Goal: Task Accomplishment & Management: Use online tool/utility

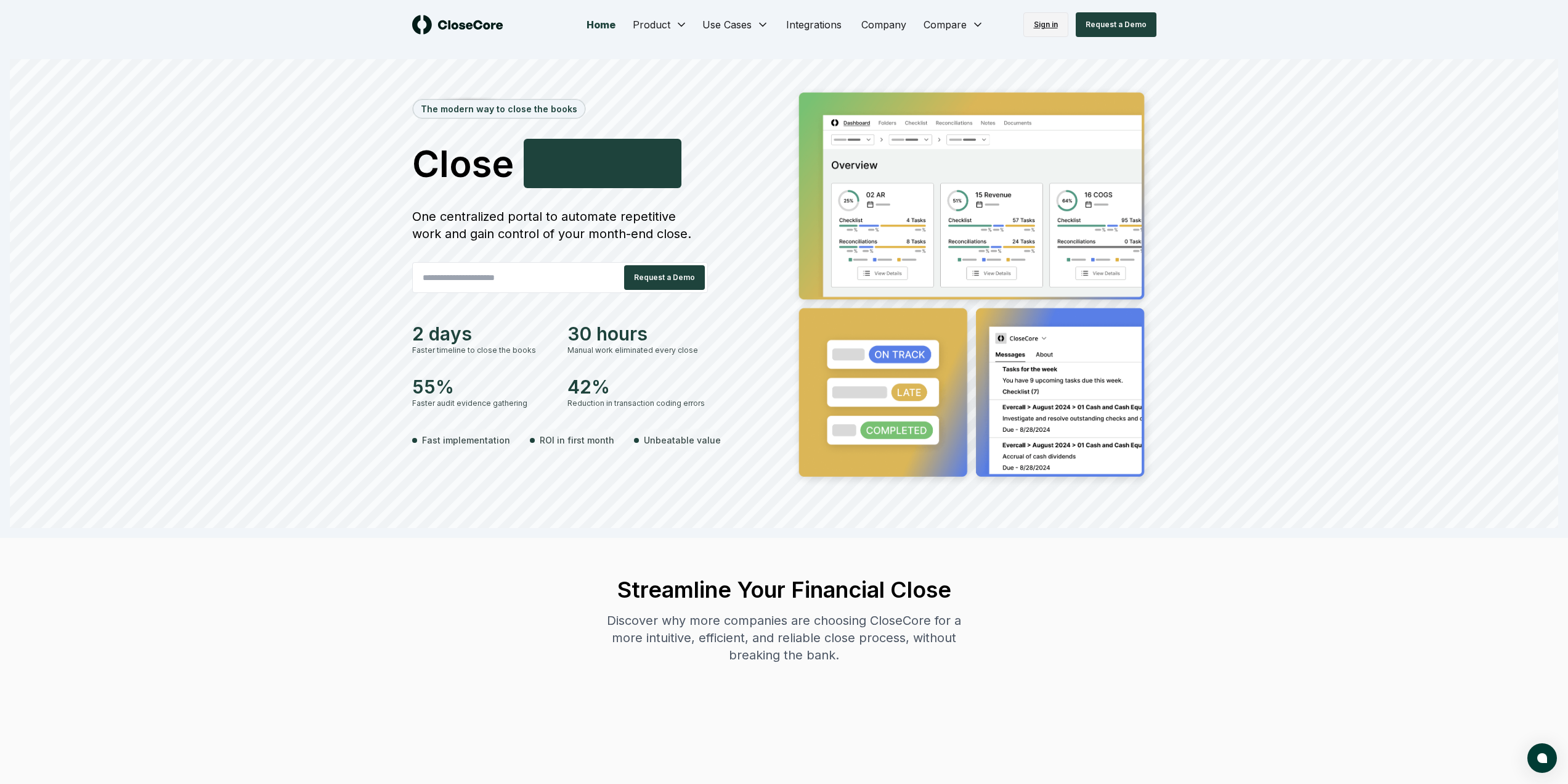
click at [1036, 27] on link "Sign in" at bounding box center [1046, 24] width 45 height 24
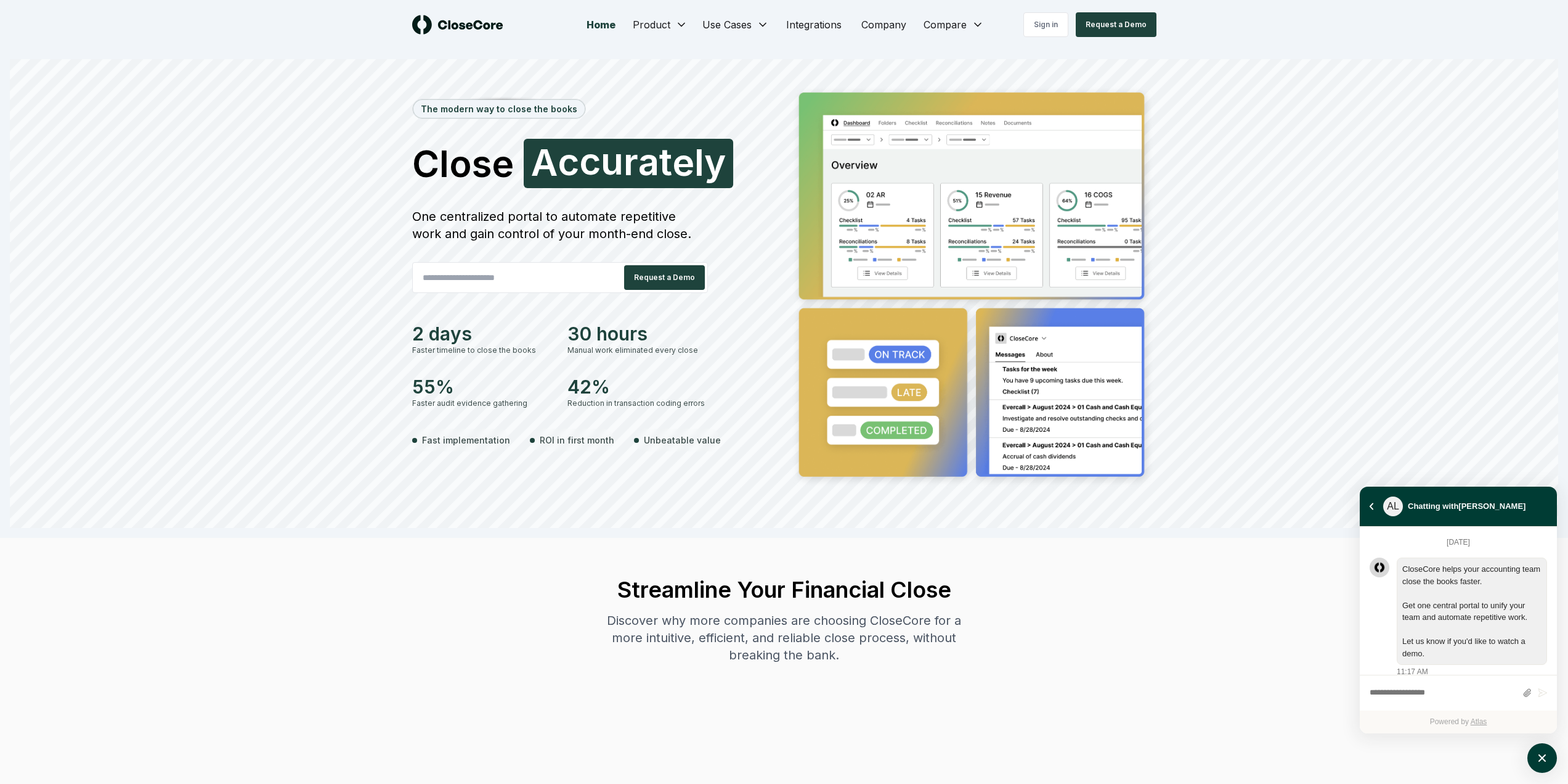
scroll to position [1094, 0]
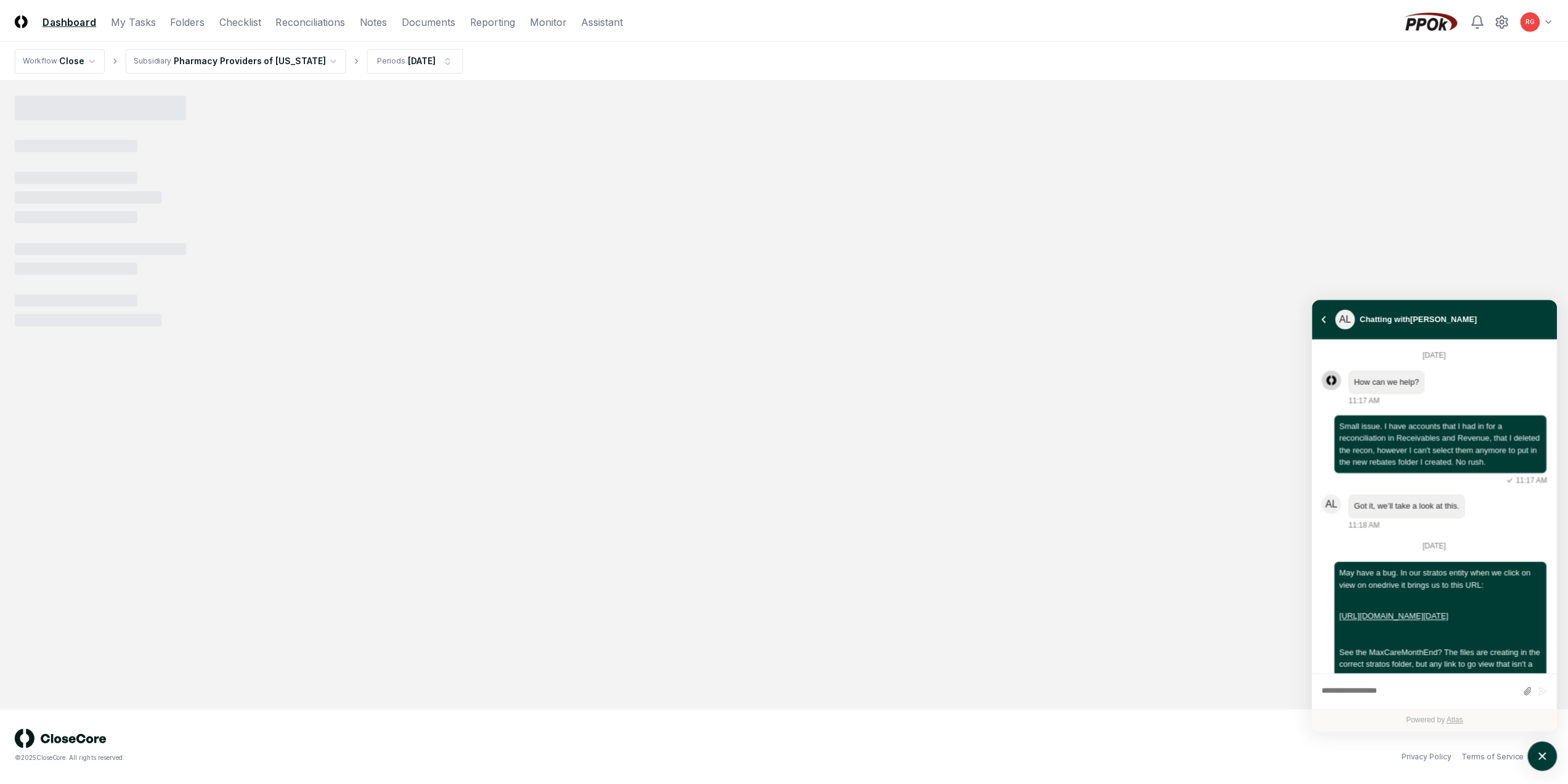
scroll to position [662, 0]
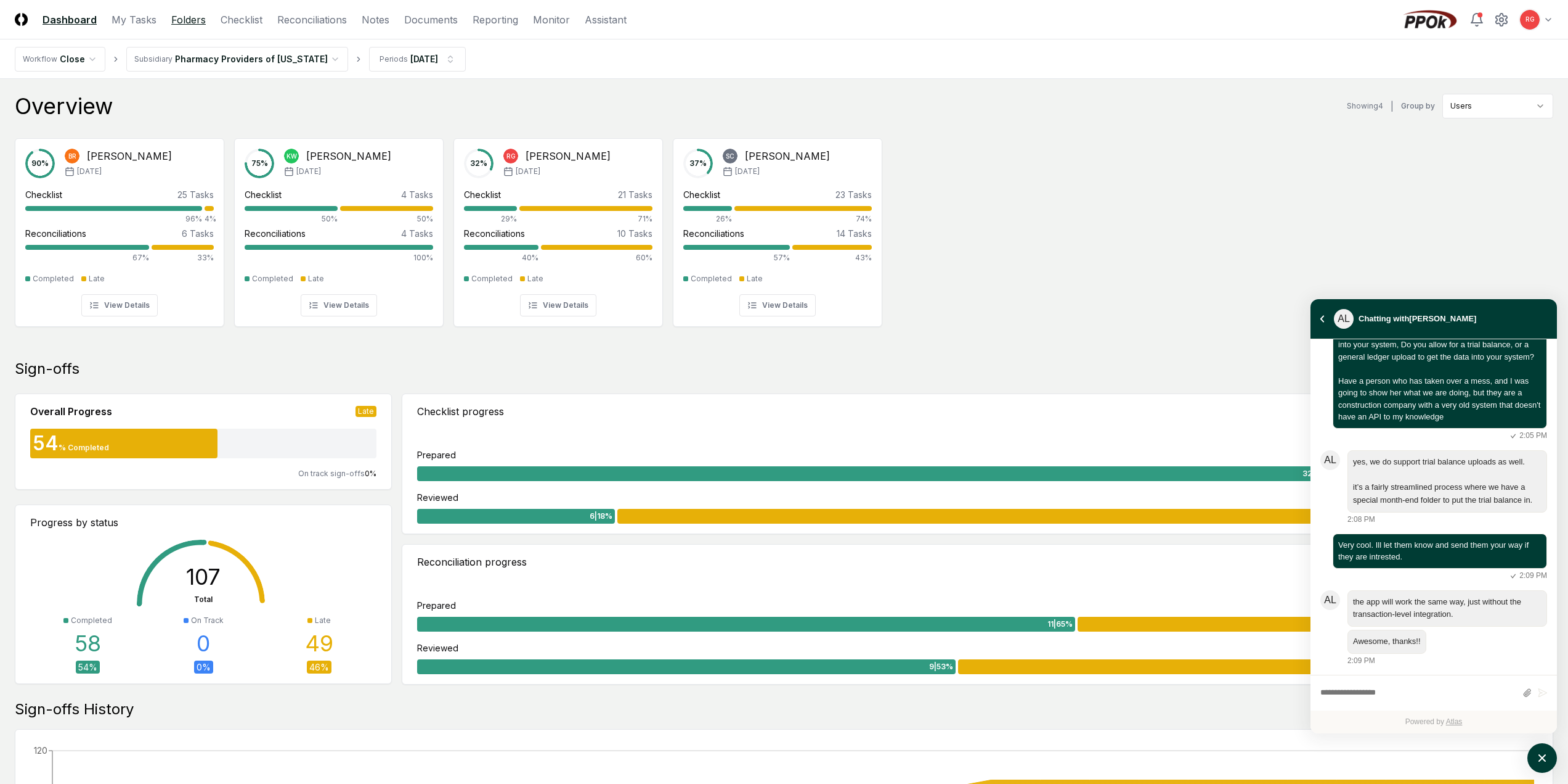
click at [188, 23] on link "Folders" at bounding box center [188, 19] width 35 height 15
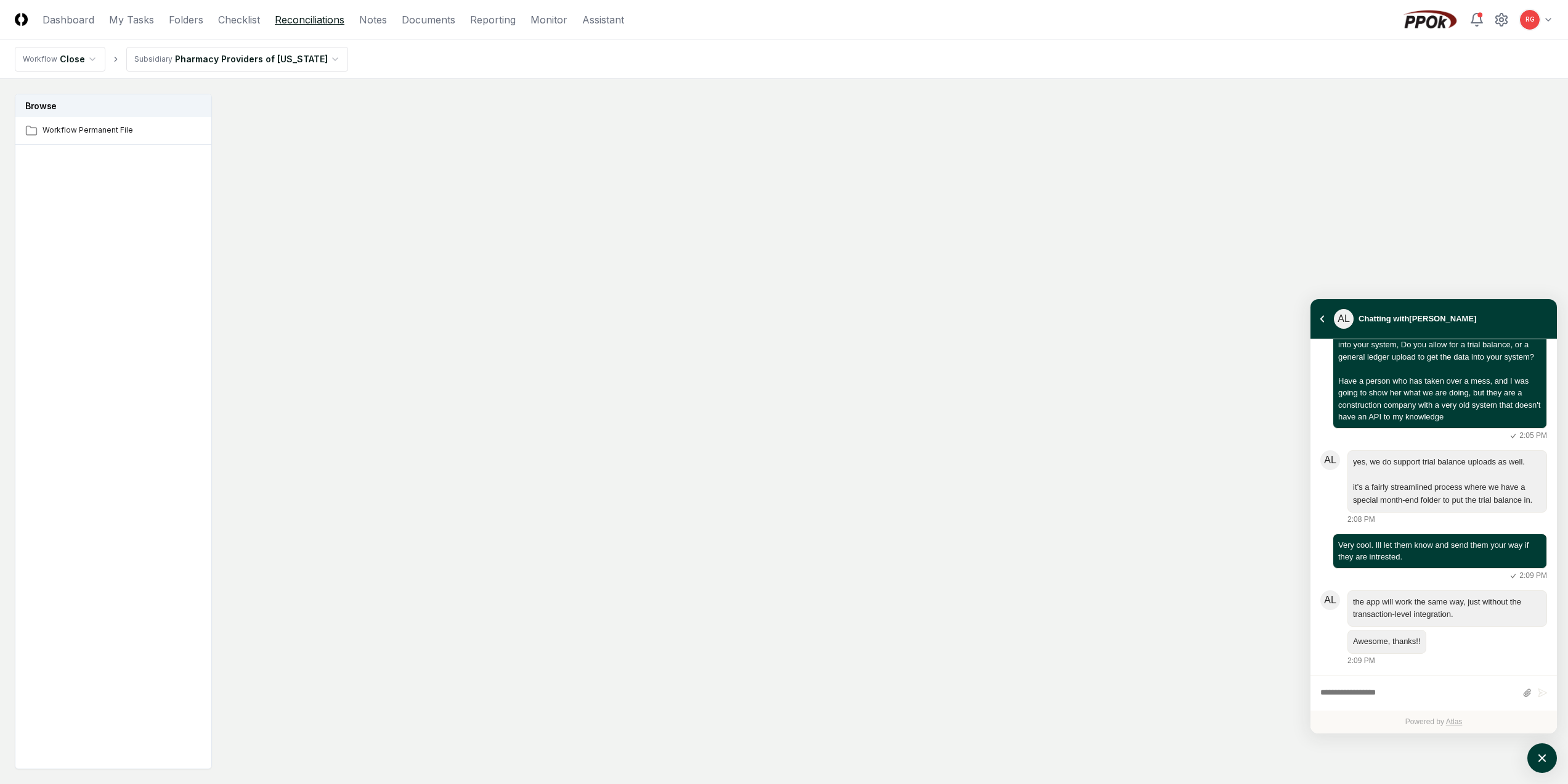
click at [290, 20] on link "Reconciliations" at bounding box center [310, 19] width 70 height 15
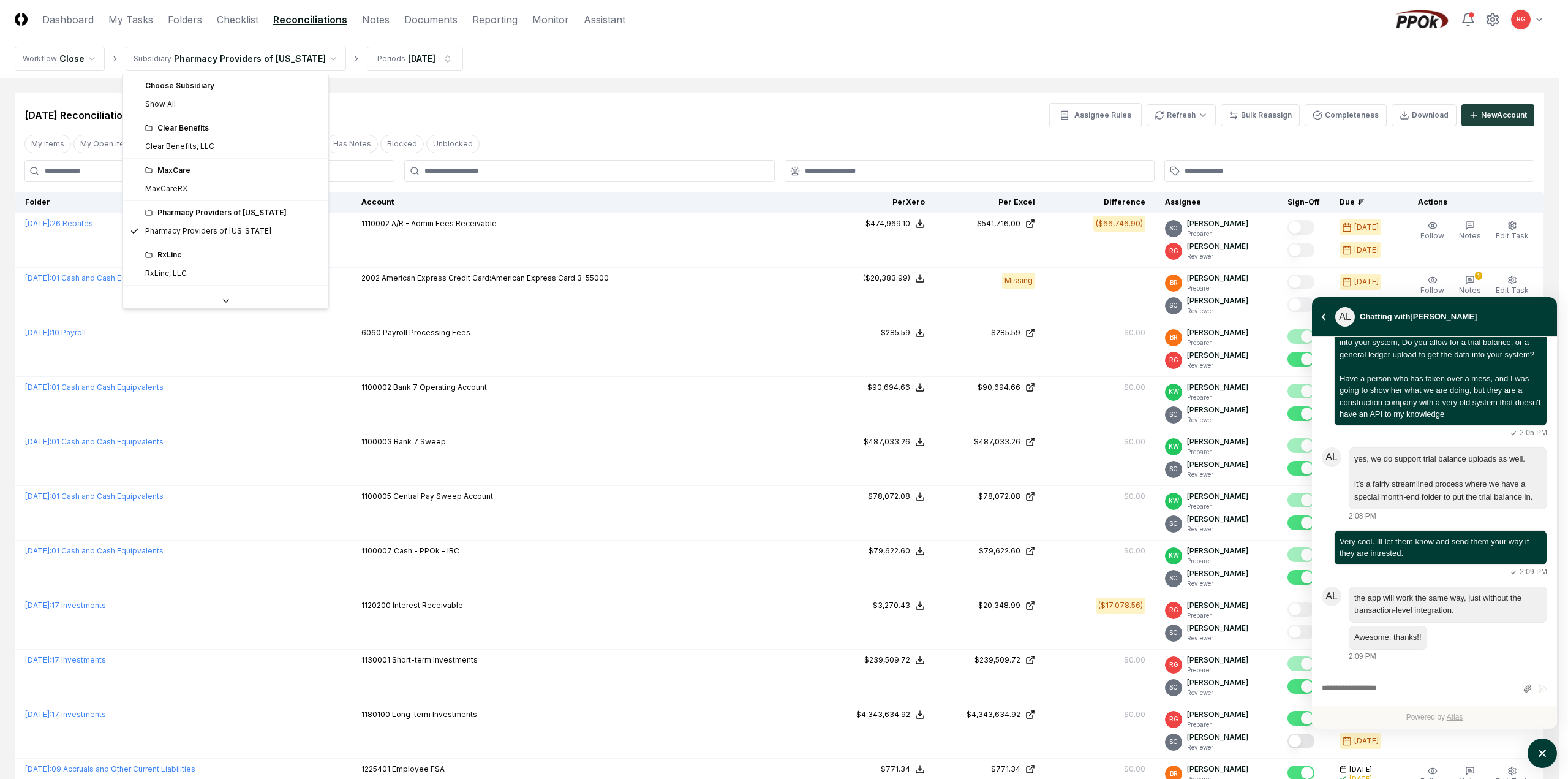
click at [221, 58] on html "CloseCore Dashboard My Tasks Folders Checklist Reconciliations Notes Documents …" at bounding box center [784, 641] width 1568 height 1283
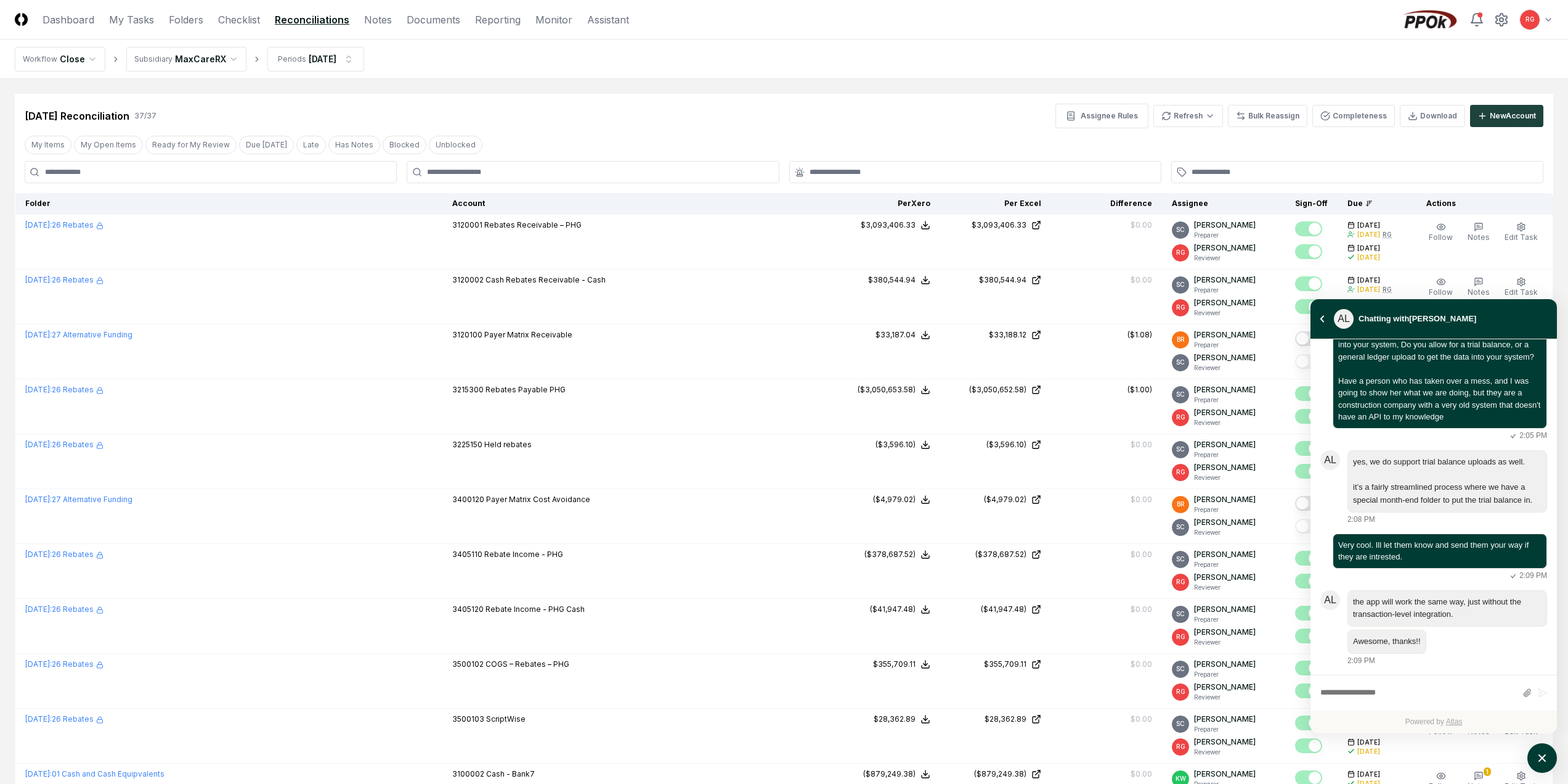
click at [608, 105] on div "Jul 2025 Reconciliation 37 / 37 Assignee Rules Refresh Bulk Reassign Completene…" at bounding box center [784, 116] width 1518 height 24
click at [621, 121] on div "Jul 2025 Reconciliation 37 / 37 Assignee Rules Refresh Bulk Reassign Completene…" at bounding box center [784, 116] width 1518 height 24
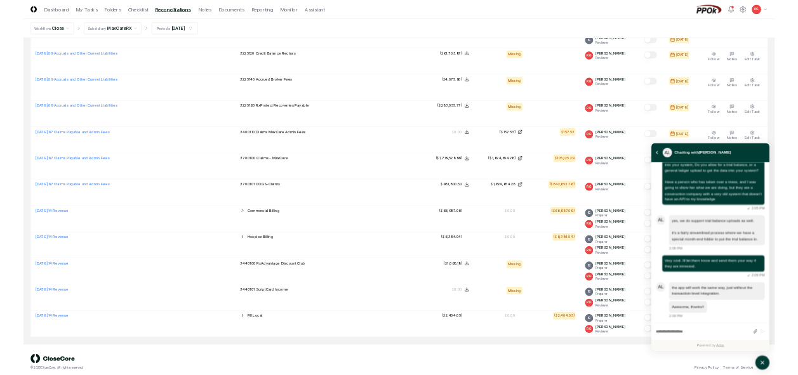
scroll to position [1595, 0]
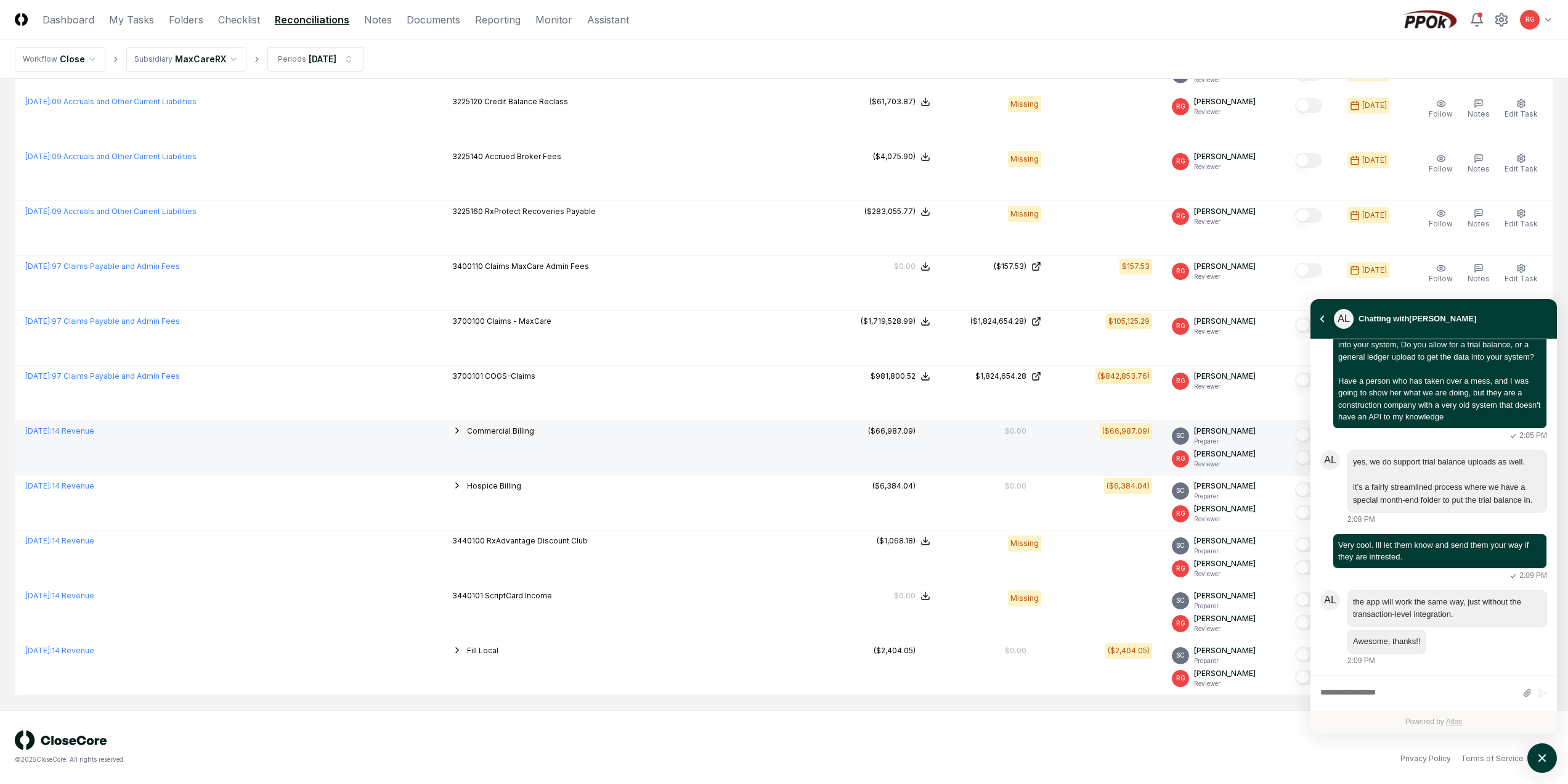
click at [462, 430] on icon "button" at bounding box center [457, 430] width 10 height 10
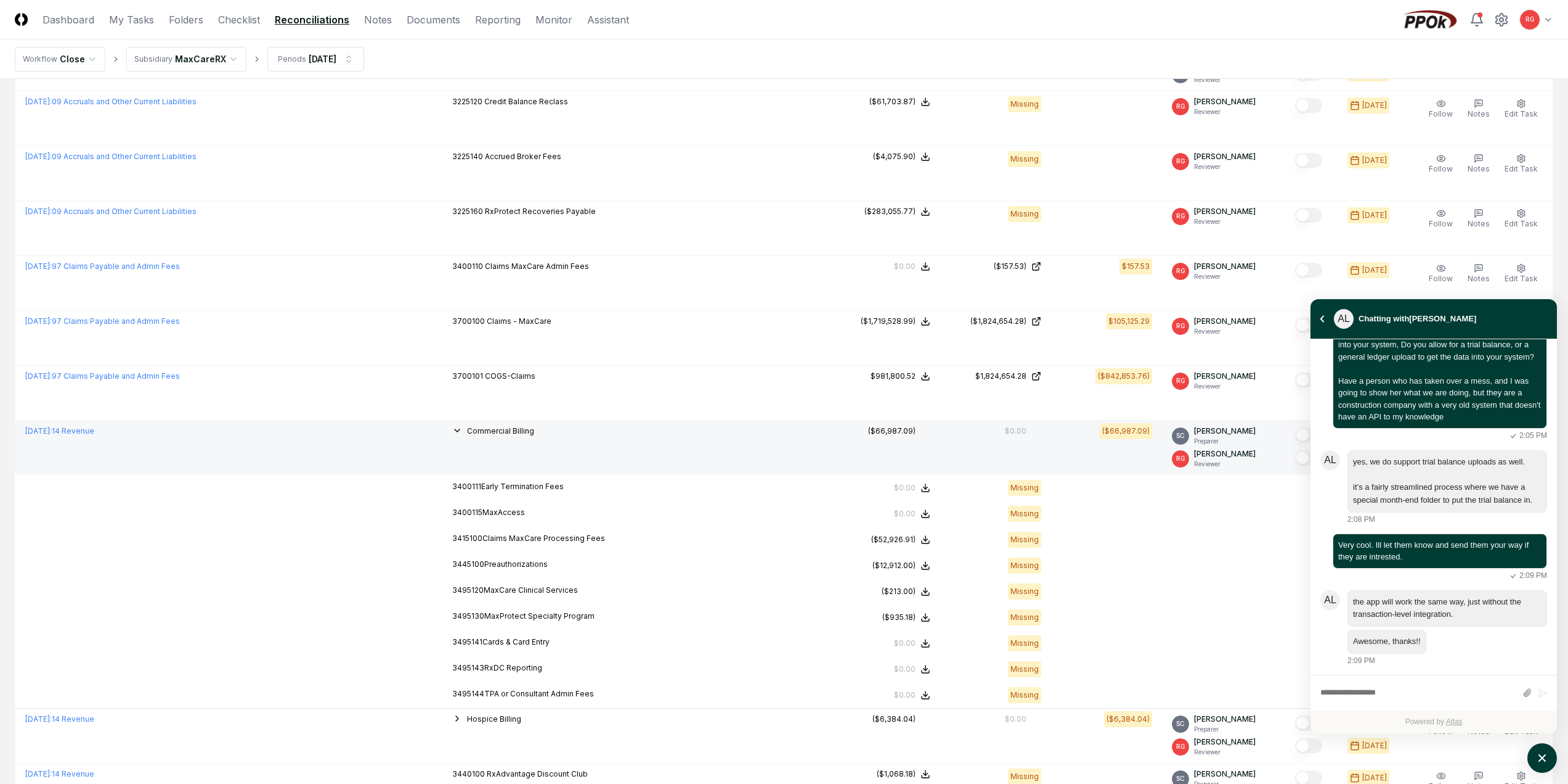
click at [462, 430] on icon "button" at bounding box center [457, 430] width 10 height 10
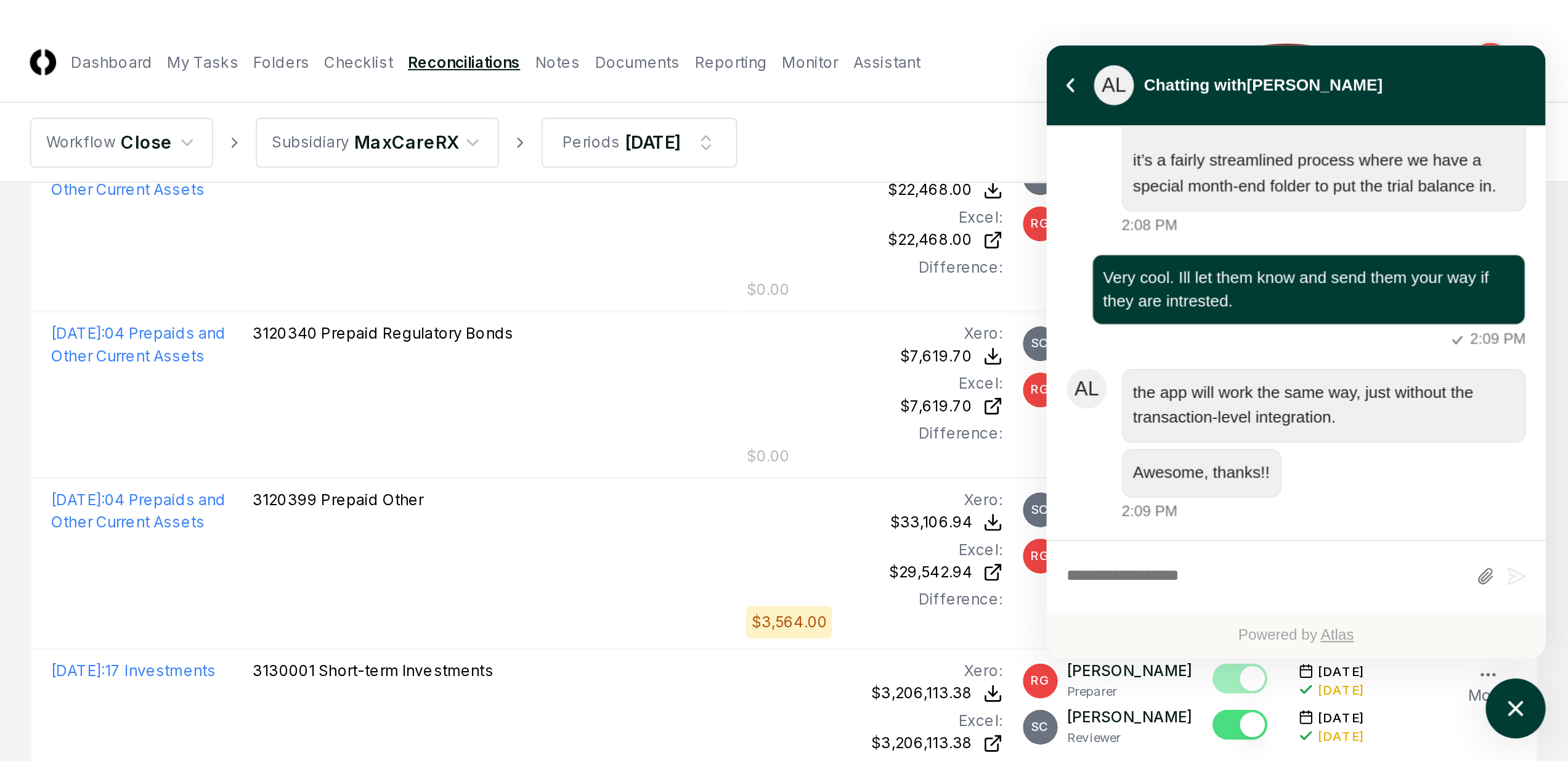
scroll to position [662, 0]
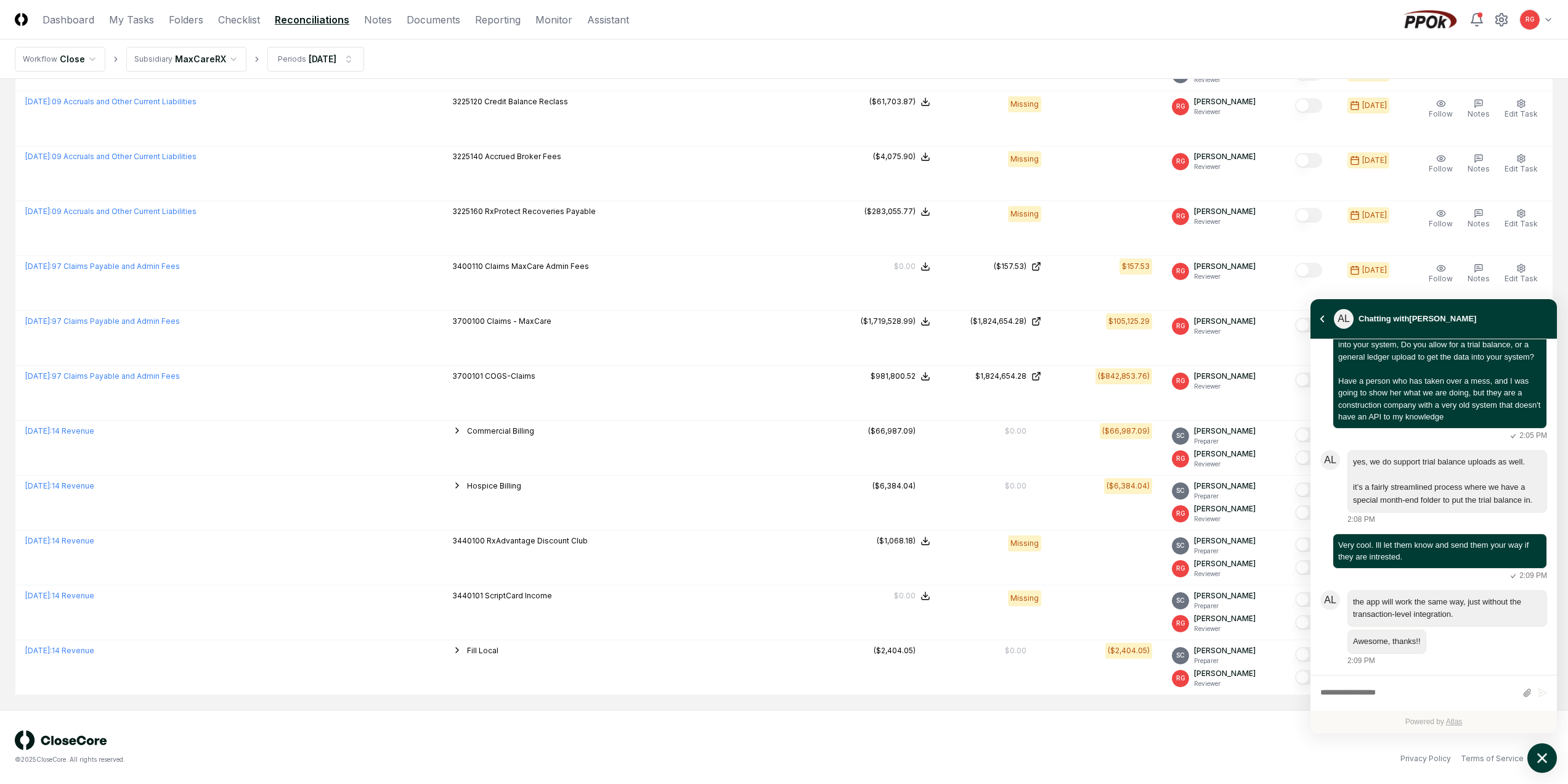
click at [1548, 760] on icon "atlas-launcher" at bounding box center [1543, 758] width 17 height 17
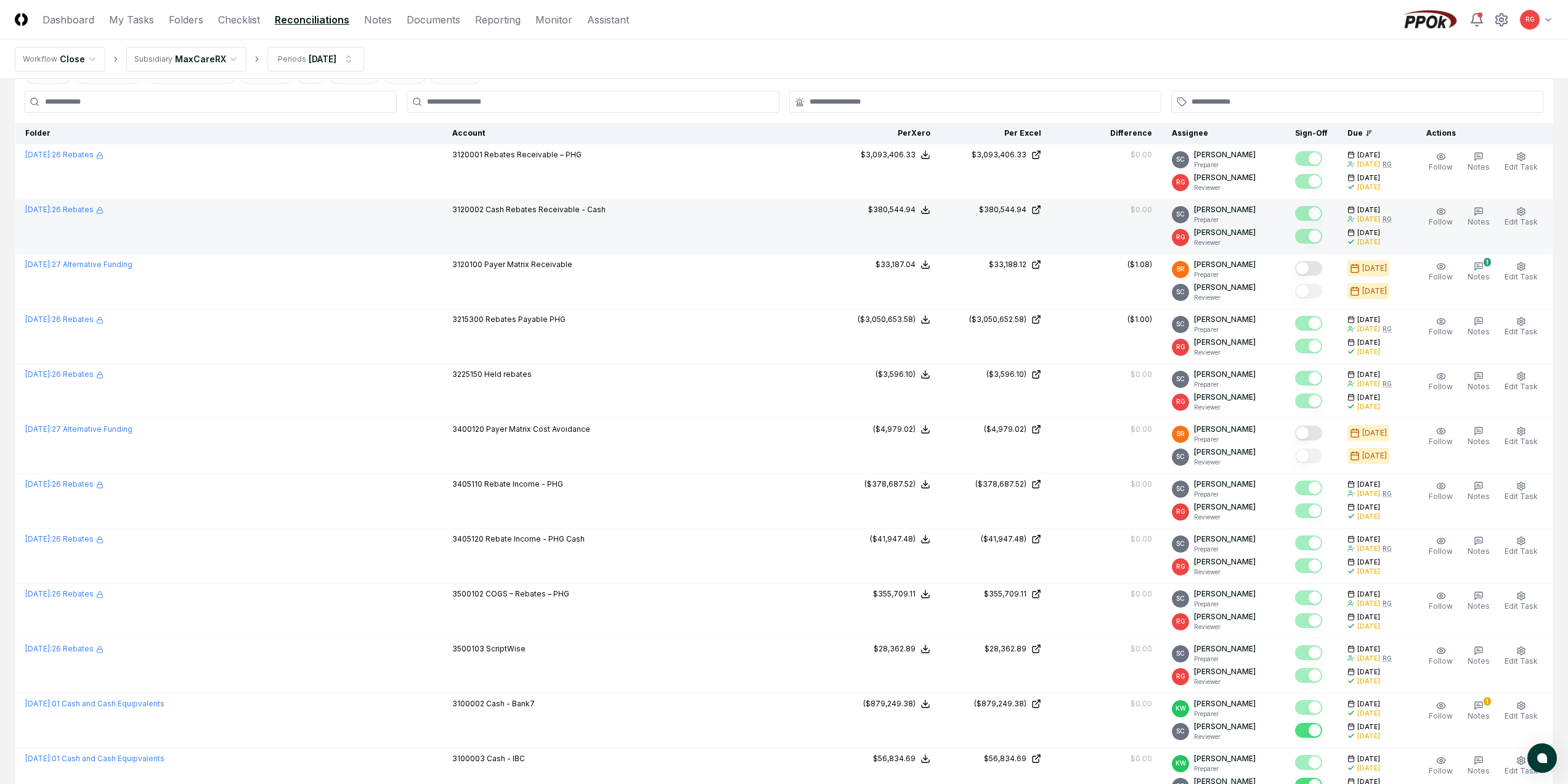
scroll to position [0, 0]
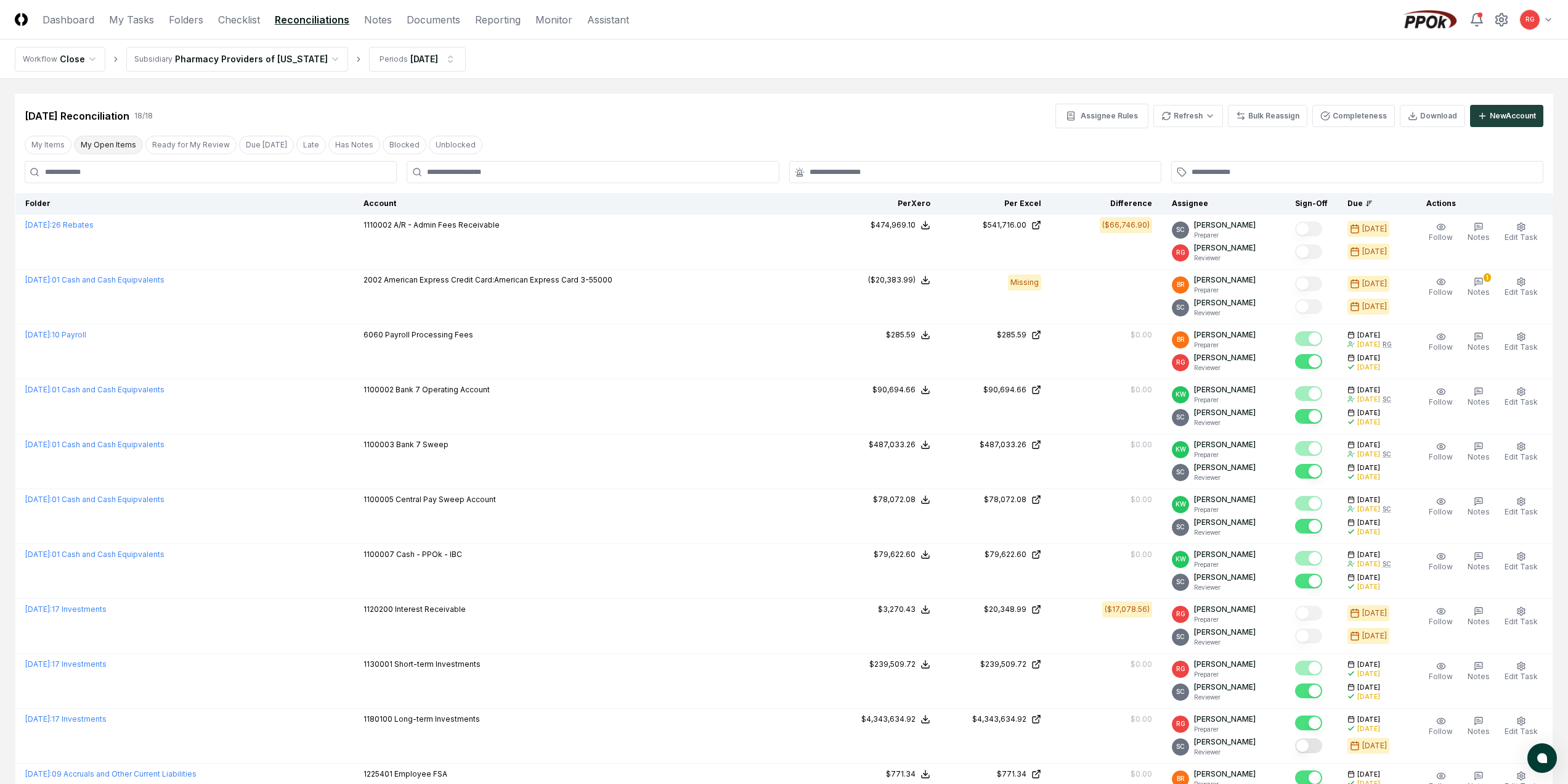
drag, startPoint x: 134, startPoint y: 20, endPoint x: 129, endPoint y: 146, distance: 126.1
click at [134, 20] on link "My Tasks" at bounding box center [131, 19] width 45 height 15
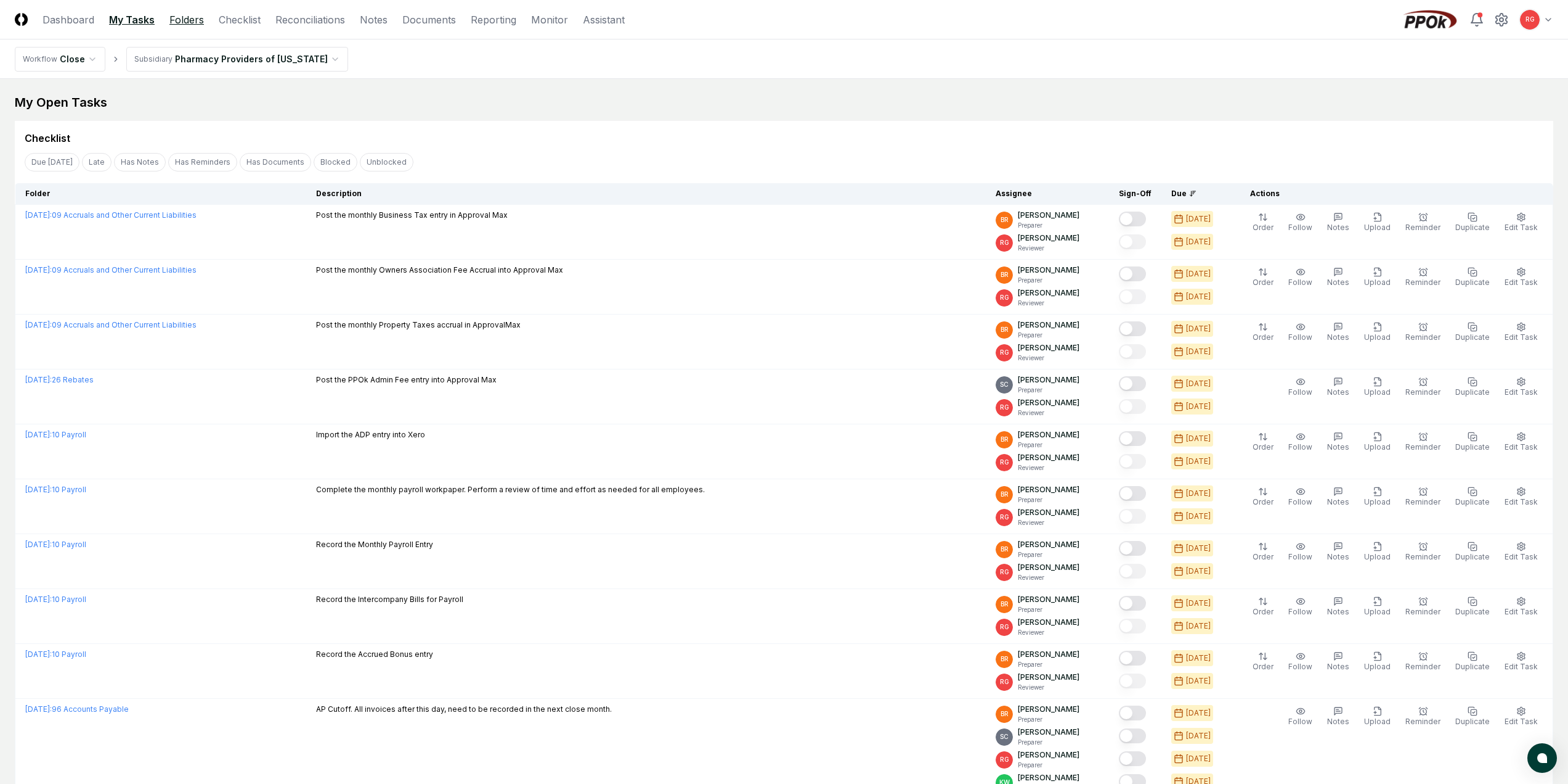
click at [195, 26] on link "Folders" at bounding box center [187, 19] width 35 height 15
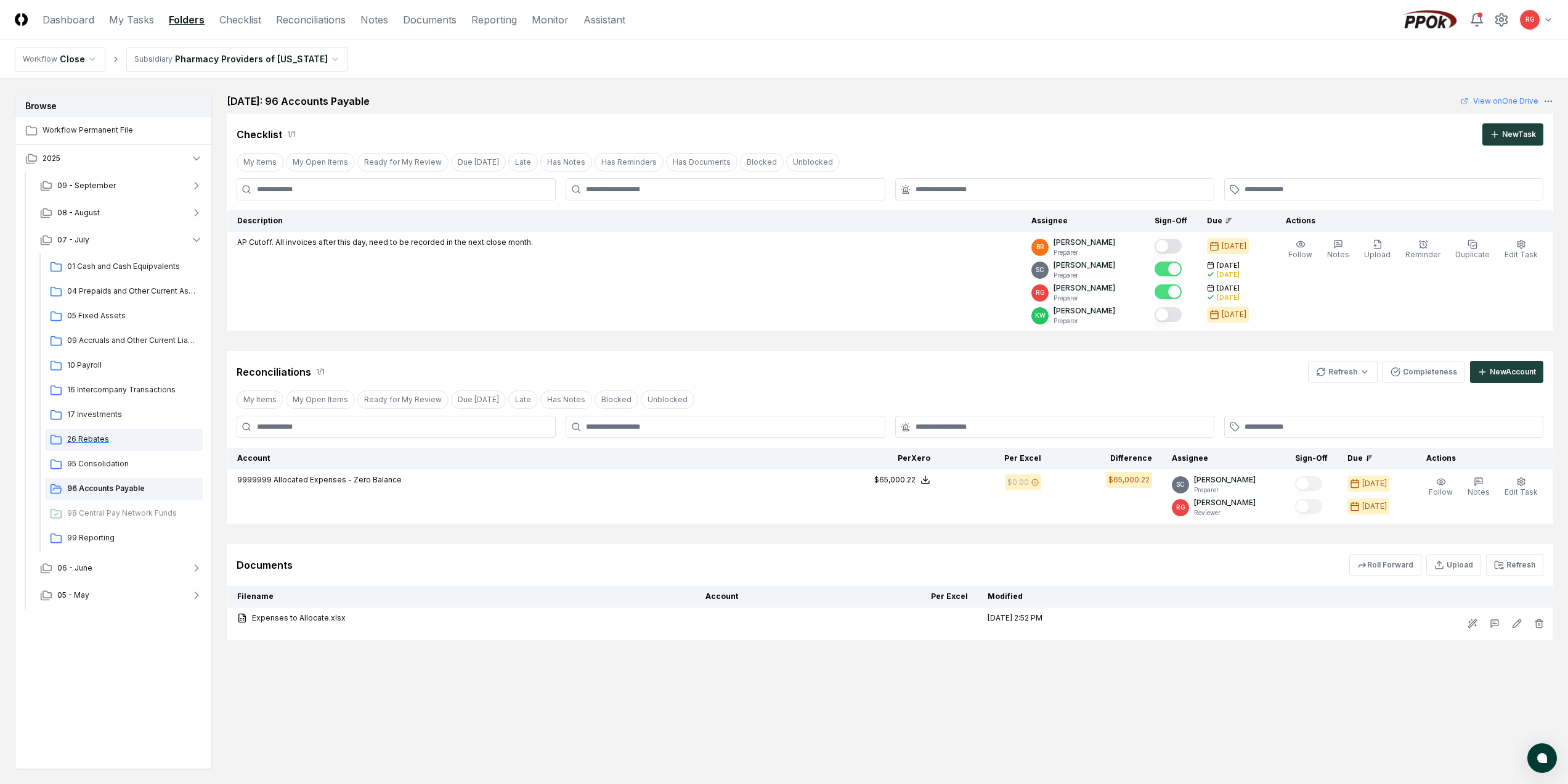
drag, startPoint x: 86, startPoint y: 440, endPoint x: 119, endPoint y: 438, distance: 33.1
click at [86, 440] on span "26 Rebates" at bounding box center [132, 438] width 131 height 11
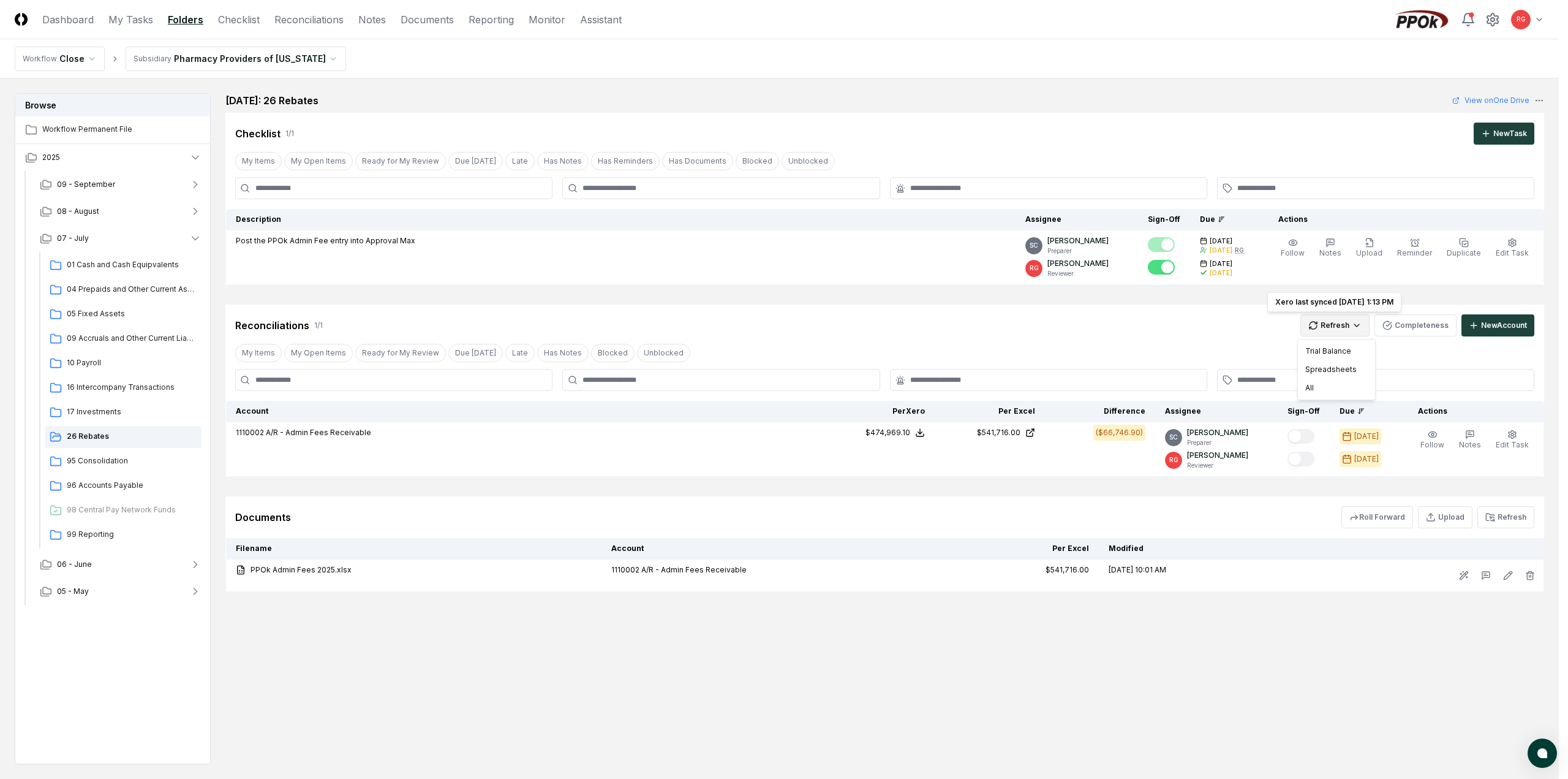
click at [1344, 329] on html "CloseCore Dashboard My Tasks Folders Checklist Reconciliations Notes Documents …" at bounding box center [784, 426] width 1568 height 852
click at [1331, 385] on div "All" at bounding box center [1335, 387] width 72 height 18
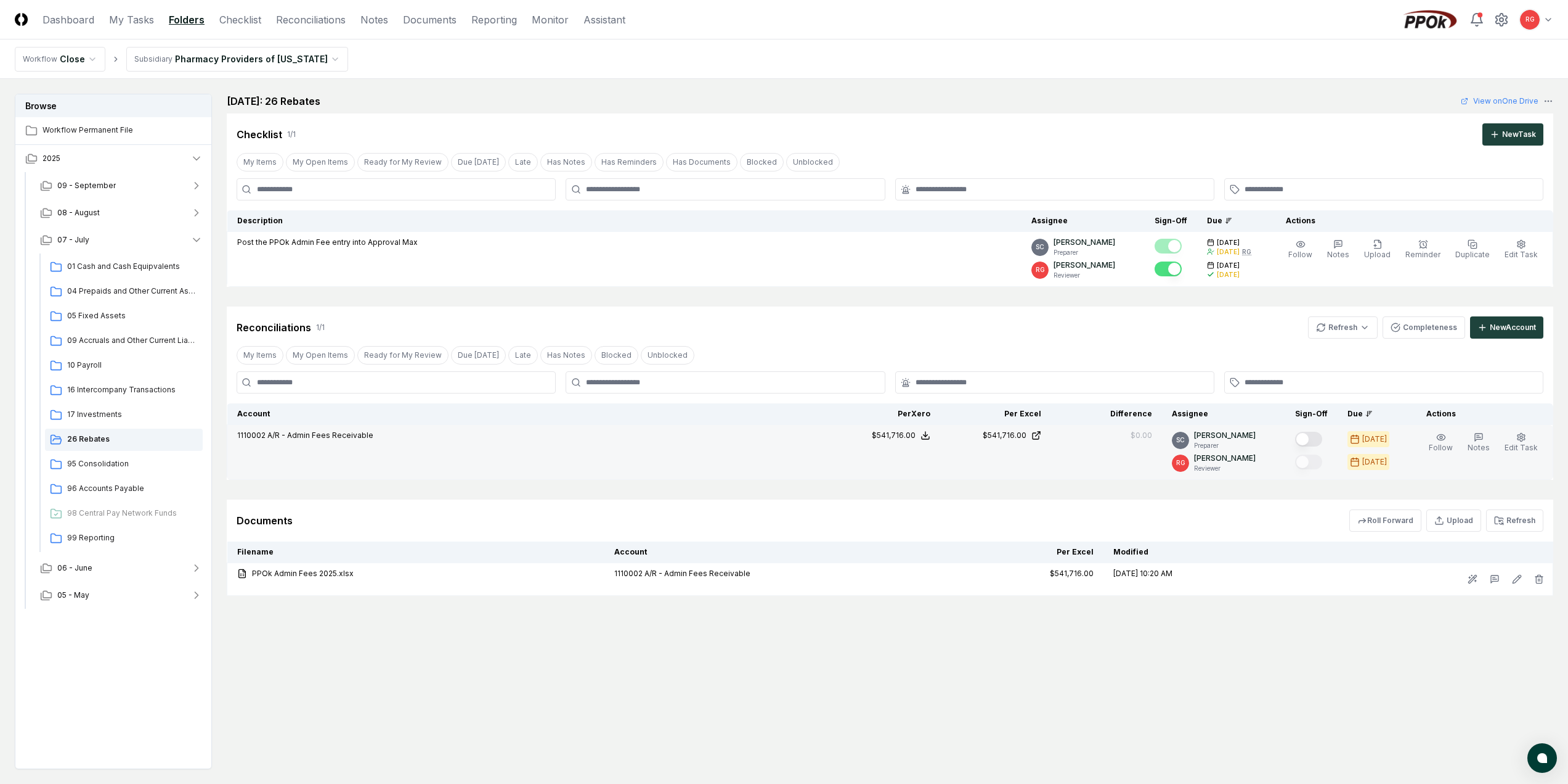
click at [1306, 436] on button "Mark complete" at bounding box center [1309, 438] width 27 height 15
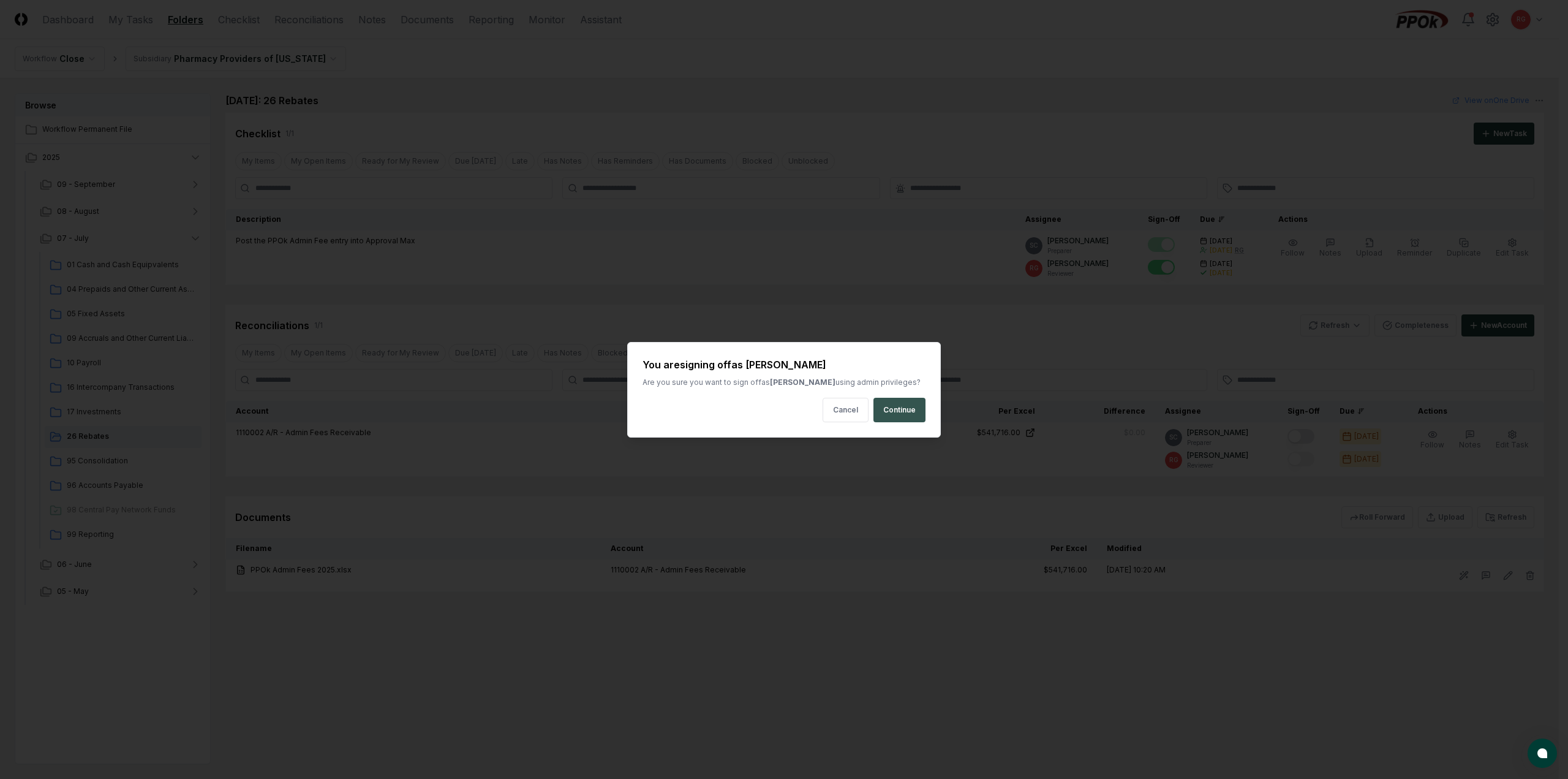
click at [921, 413] on button "Continue" at bounding box center [899, 409] width 52 height 24
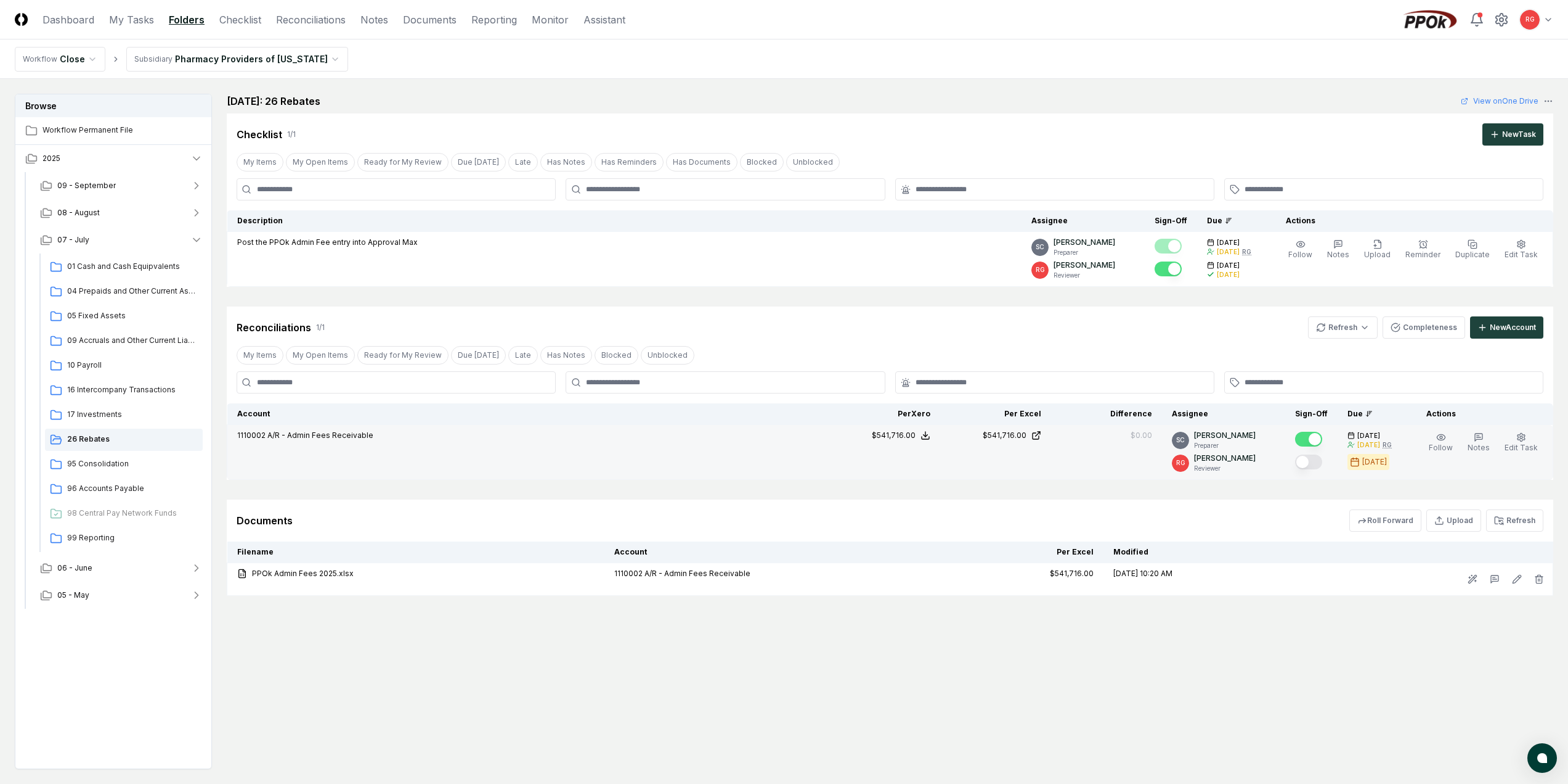
click at [1311, 460] on button "Mark complete" at bounding box center [1309, 461] width 27 height 15
click at [103, 418] on span "17 Investments" at bounding box center [132, 414] width 131 height 11
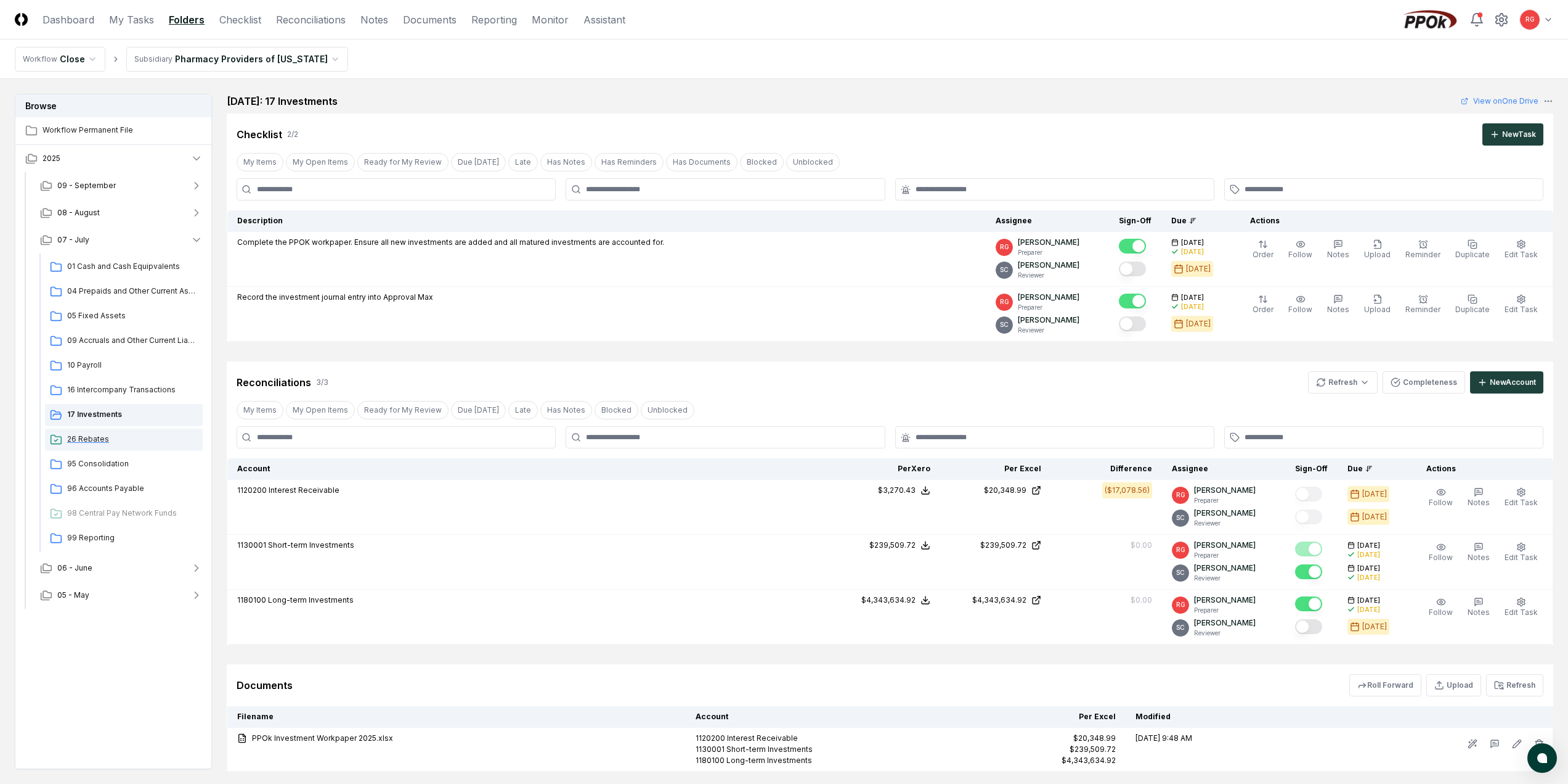
click at [84, 437] on span "26 Rebates" at bounding box center [132, 438] width 131 height 11
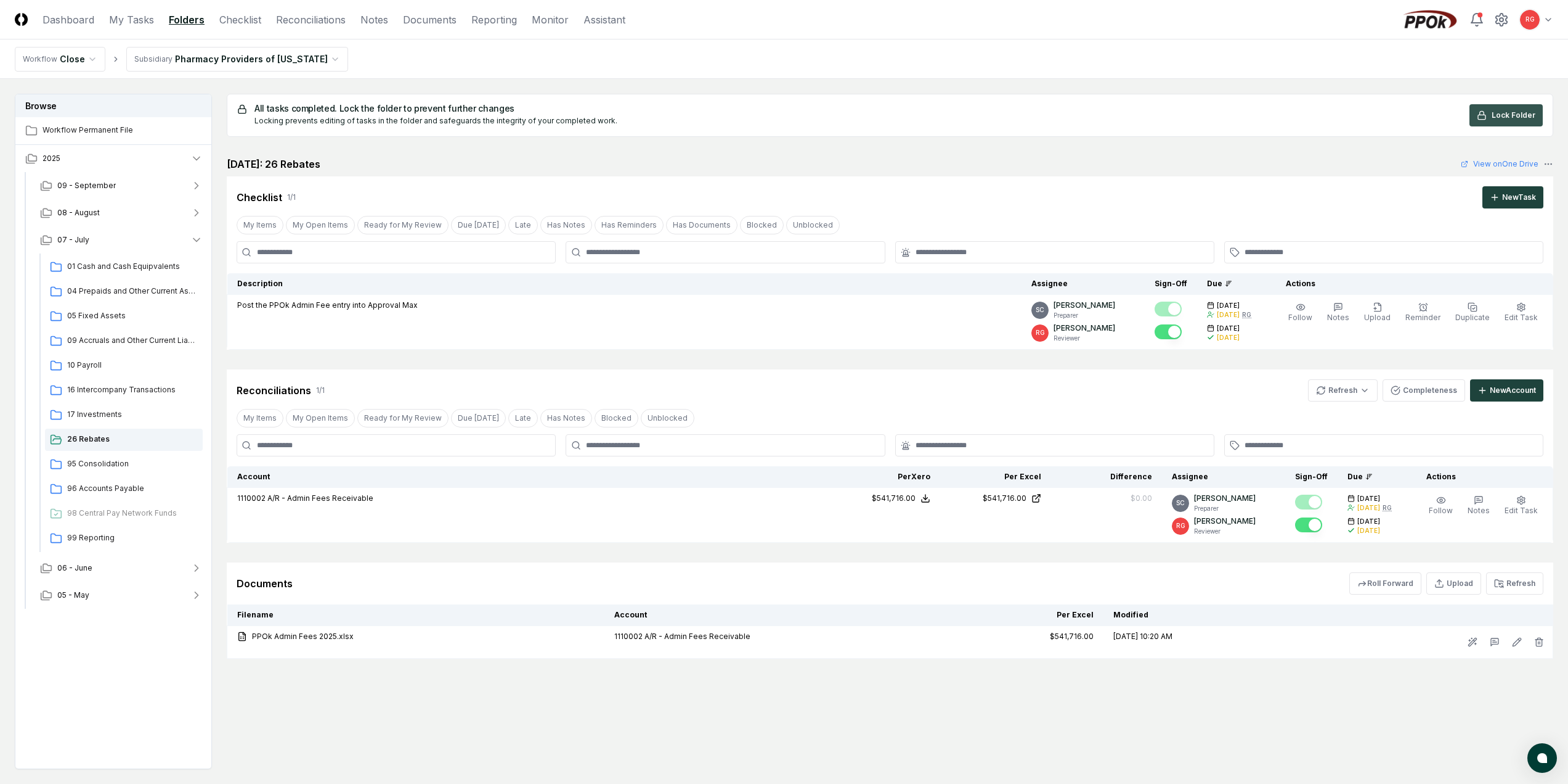
click at [1507, 115] on span "Lock Folder" at bounding box center [1513, 115] width 44 height 11
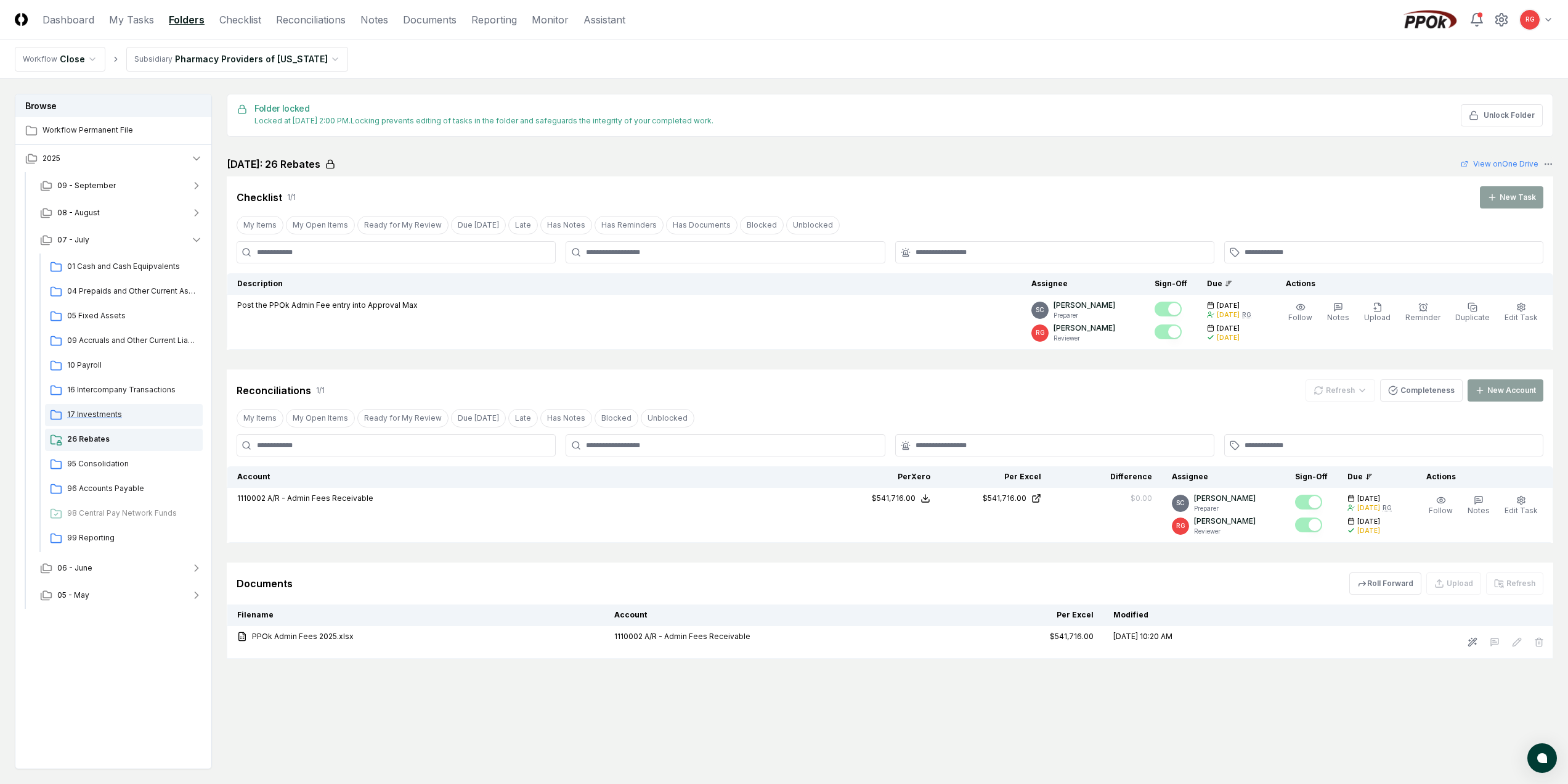
click at [135, 412] on span "17 Investments" at bounding box center [132, 414] width 131 height 11
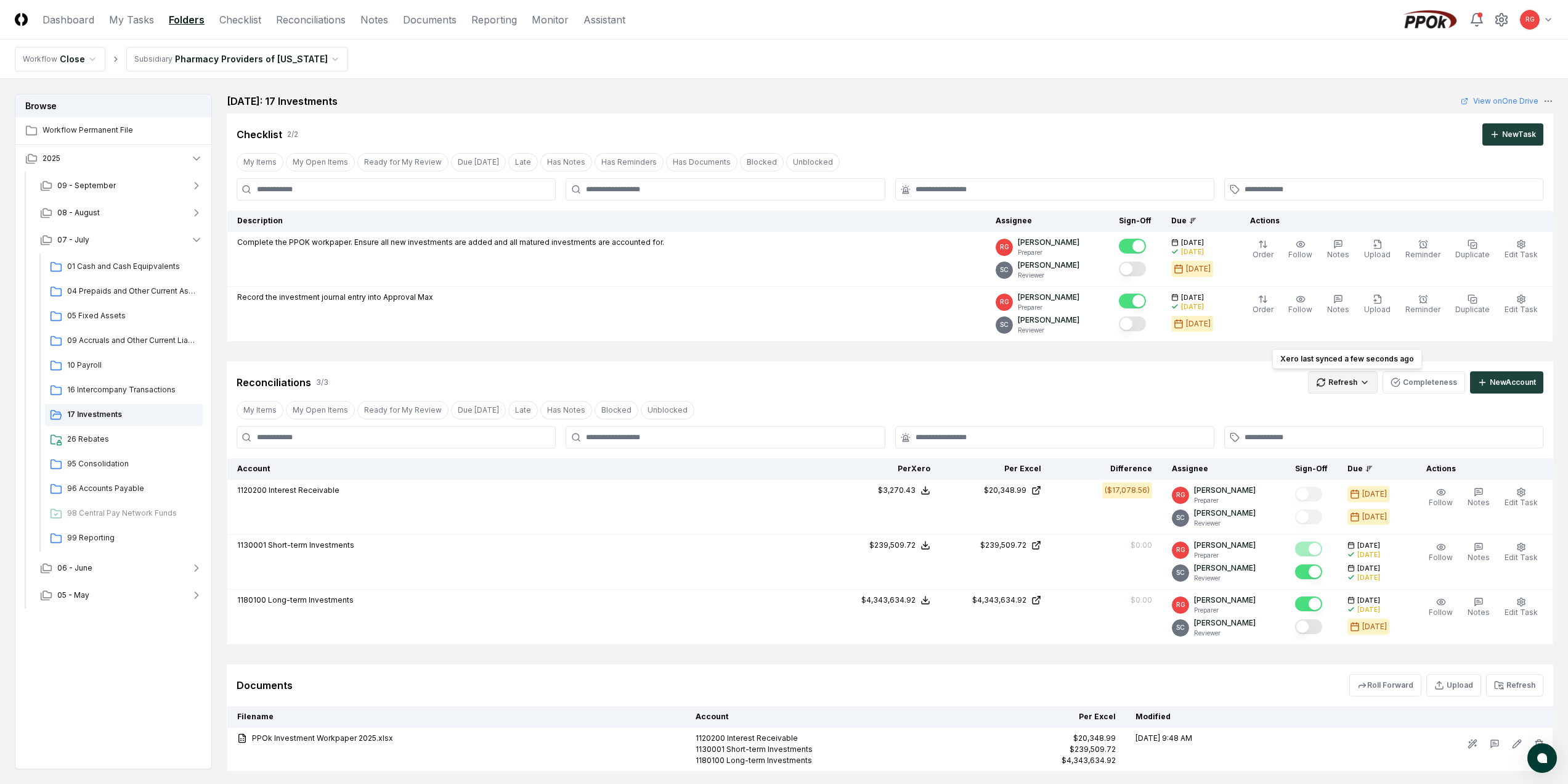
click at [1356, 380] on html "CloseCore Dashboard My Tasks Folders Checklist Reconciliations Notes Documents …" at bounding box center [784, 429] width 1568 height 860
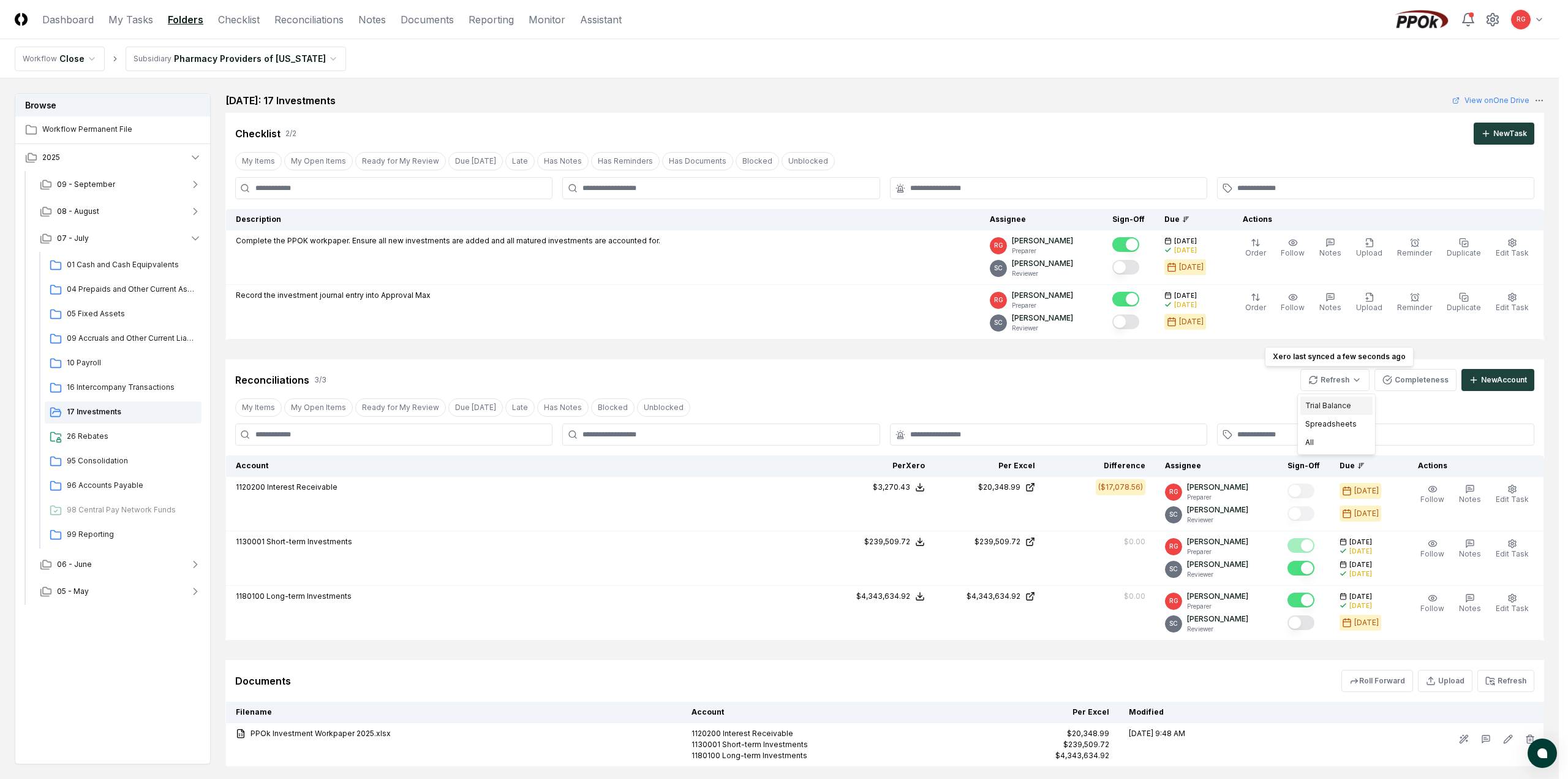
click at [1336, 403] on div "Trial Balance" at bounding box center [1335, 405] width 72 height 18
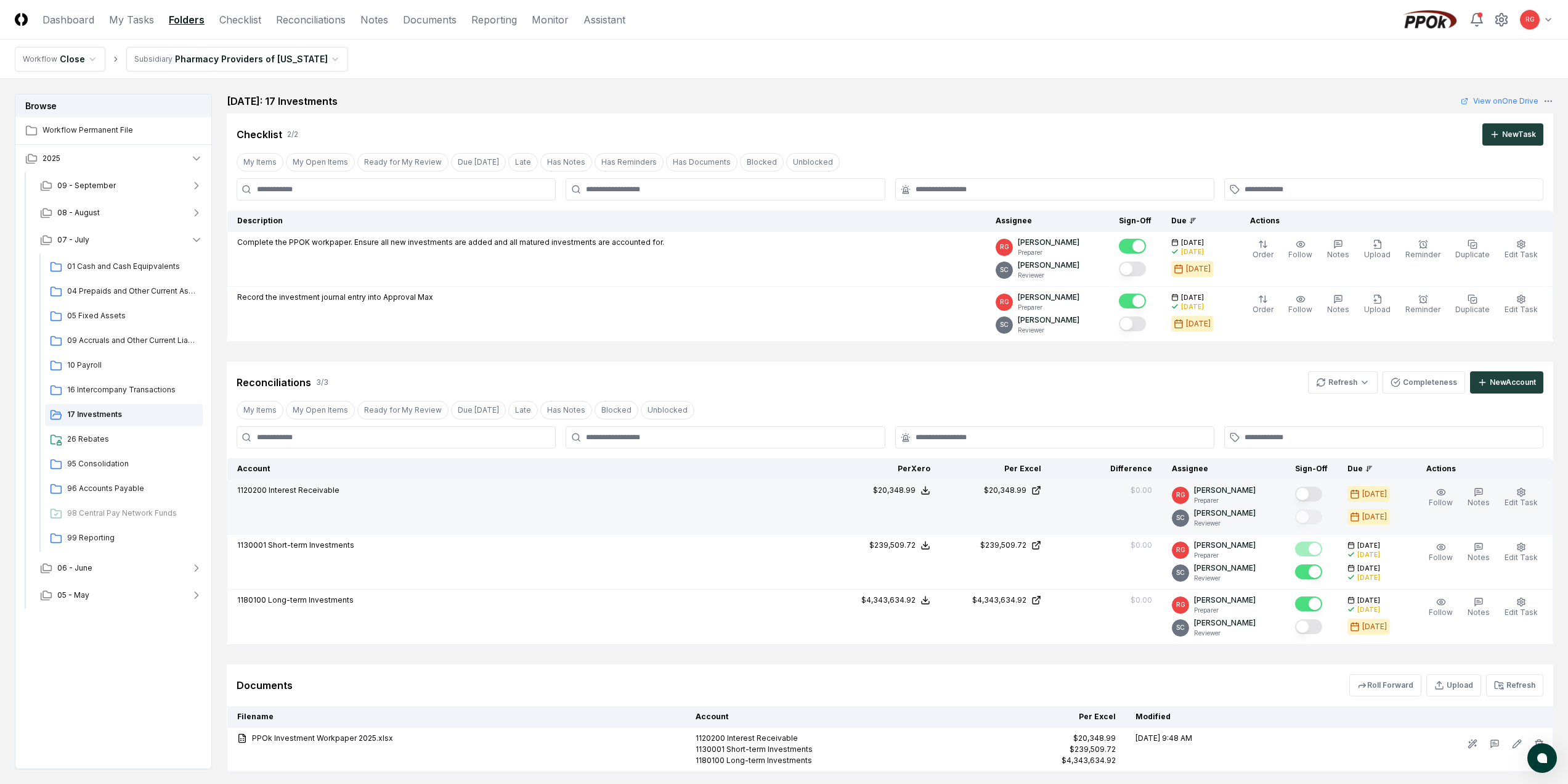
click at [1311, 498] on button "Mark complete" at bounding box center [1309, 494] width 27 height 15
drag, startPoint x: 86, startPoint y: 379, endPoint x: 90, endPoint y: 357, distance: 22.4
drag, startPoint x: 90, startPoint y: 357, endPoint x: 73, endPoint y: 361, distance: 17.5
click at [73, 361] on span "10 Payroll" at bounding box center [132, 364] width 131 height 11
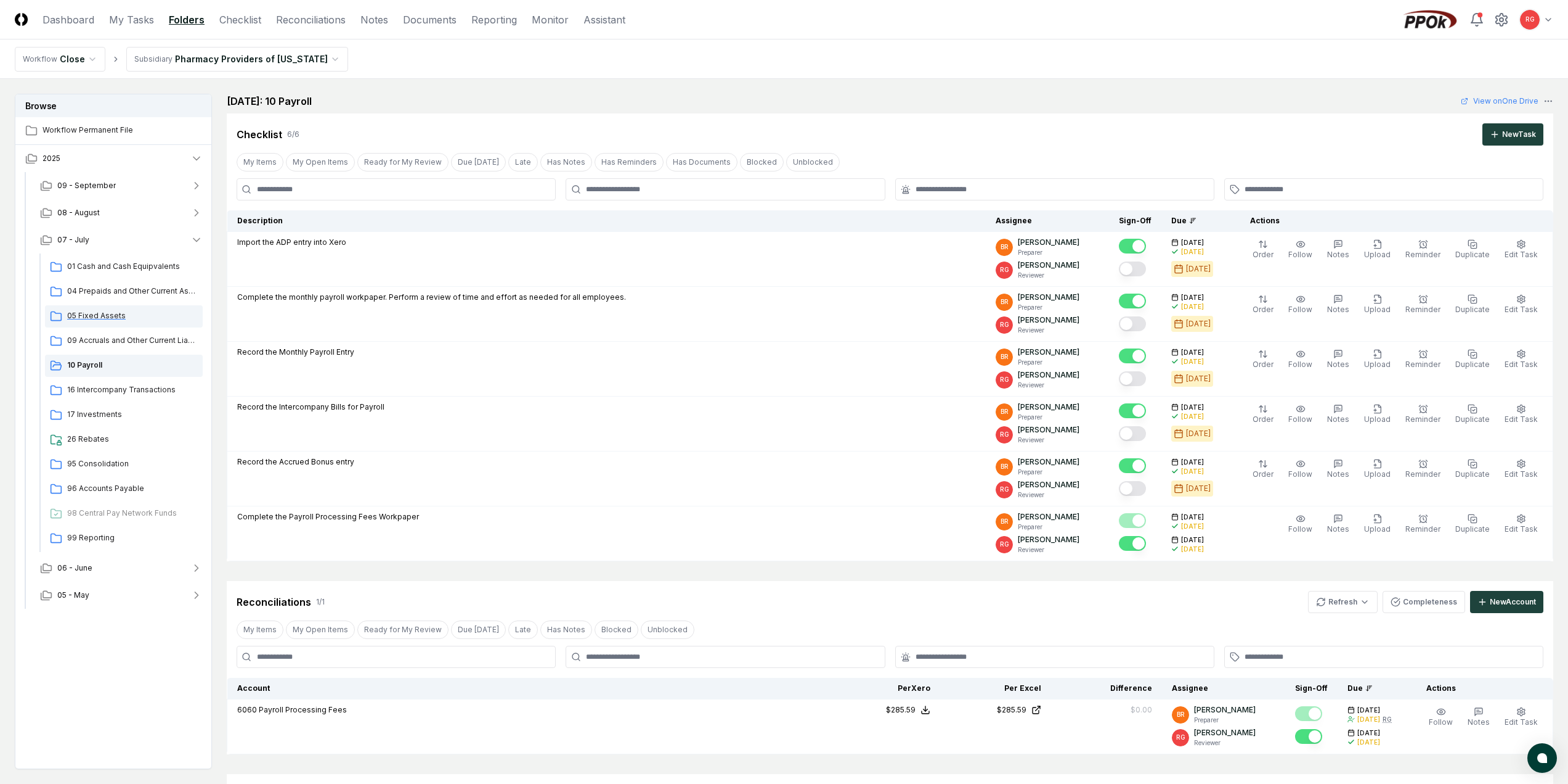
click at [93, 320] on span "05 Fixed Assets" at bounding box center [132, 315] width 131 height 11
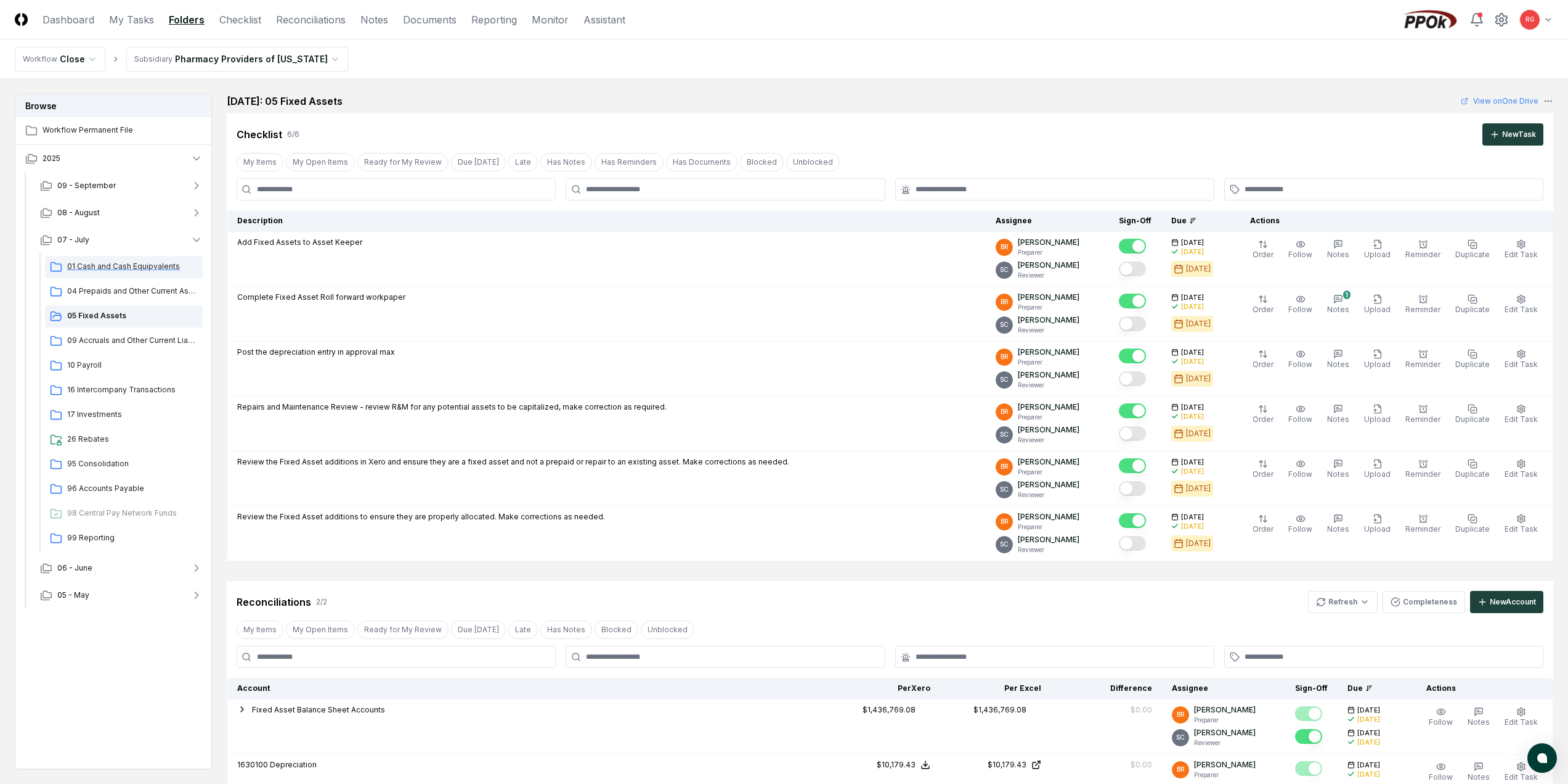
click at [78, 267] on span "01 Cash and Cash Equipvalents" at bounding box center [132, 265] width 131 height 11
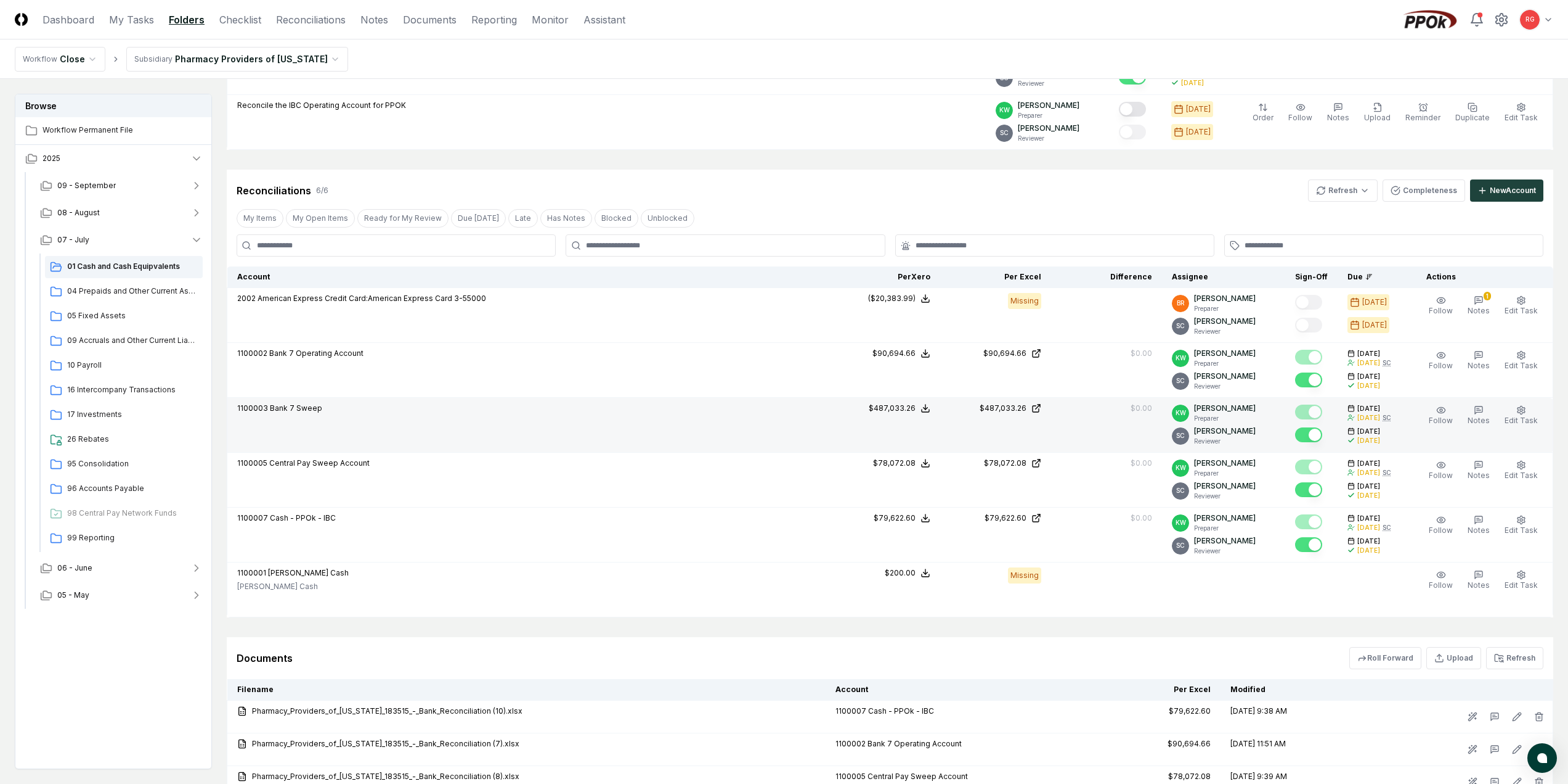
scroll to position [383, 0]
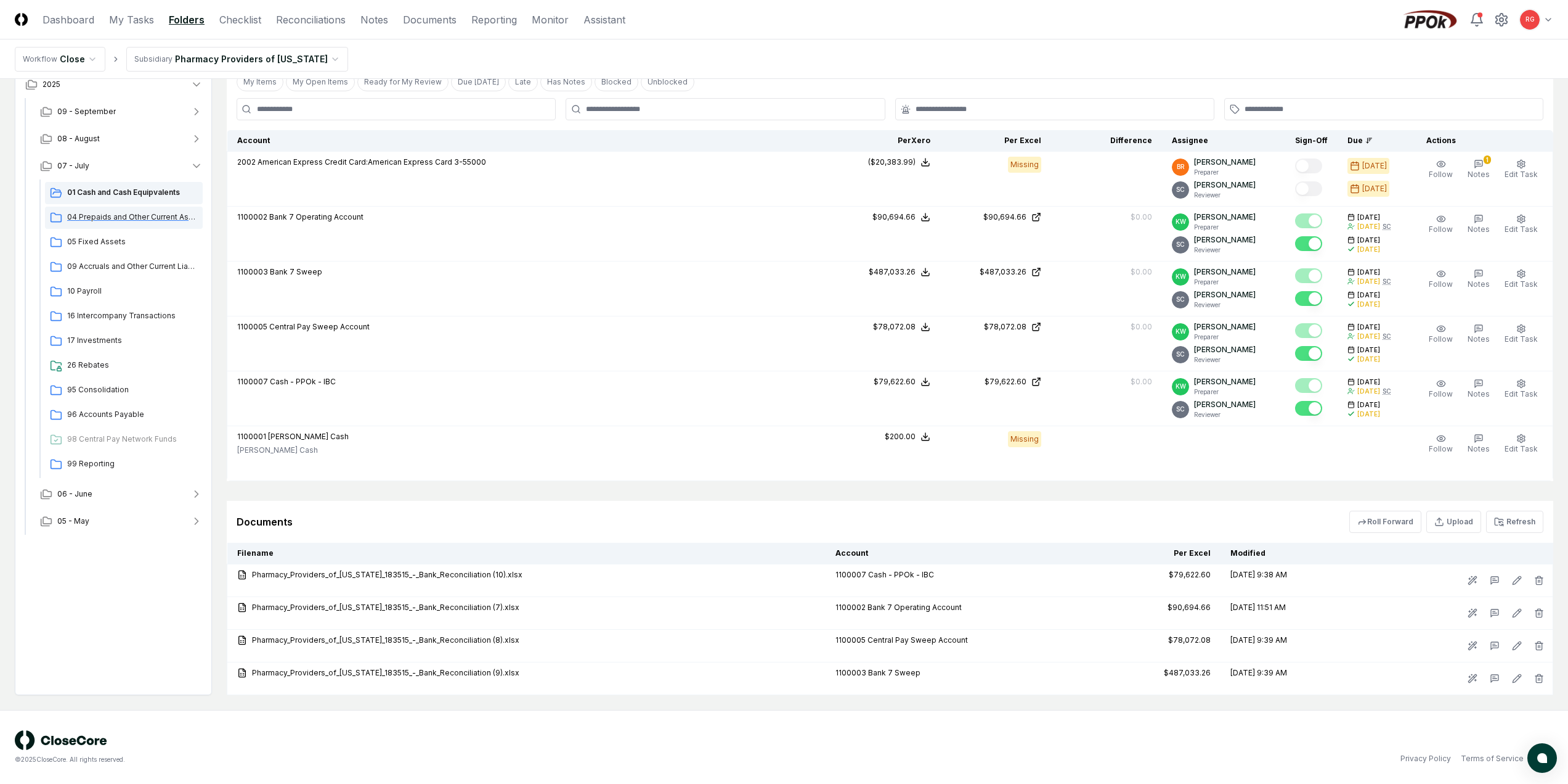
click at [97, 222] on span "04 Prepaids and Other Current Assets" at bounding box center [132, 217] width 131 height 11
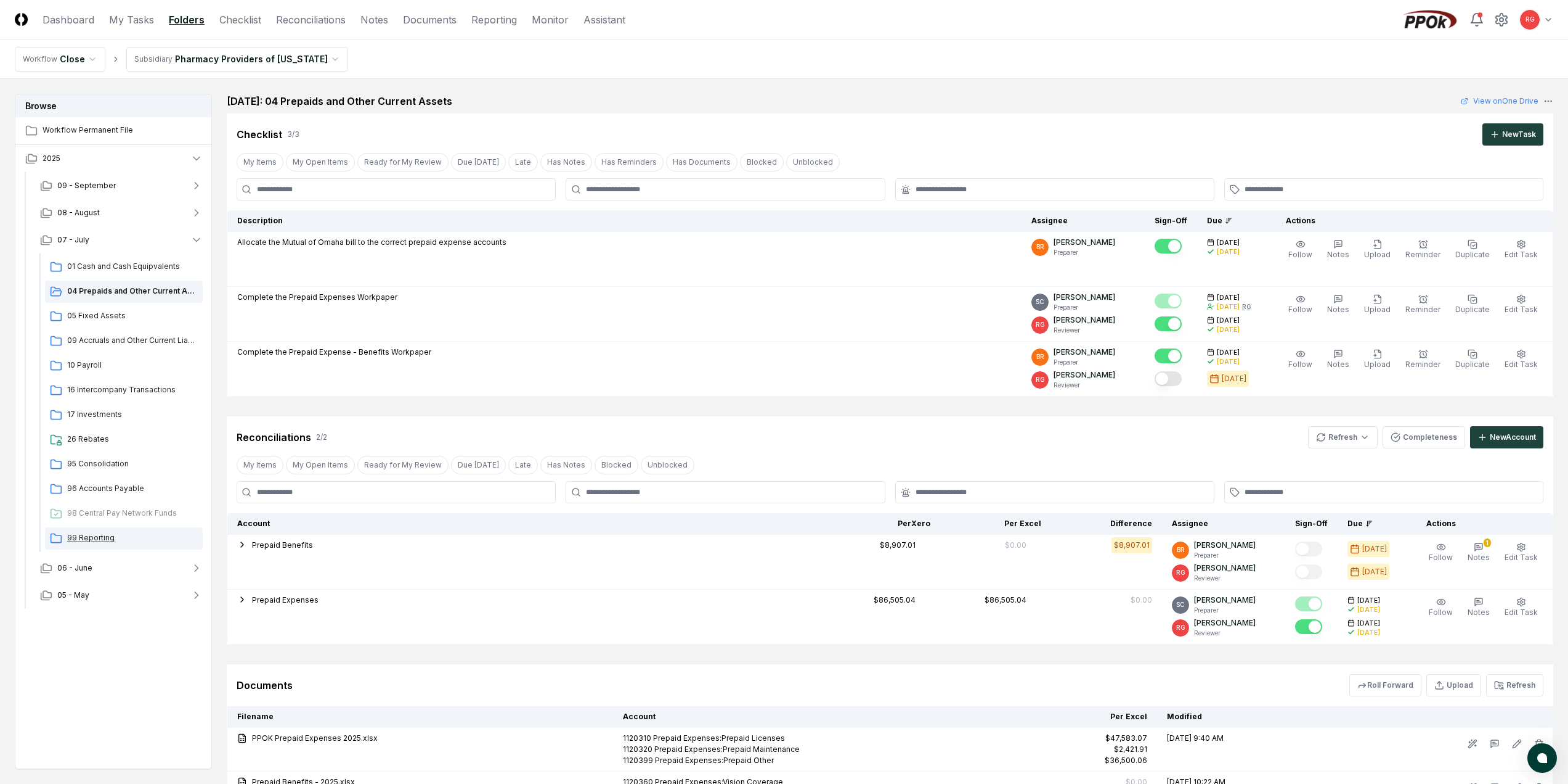
click at [92, 533] on span "99 Reporting" at bounding box center [132, 537] width 131 height 11
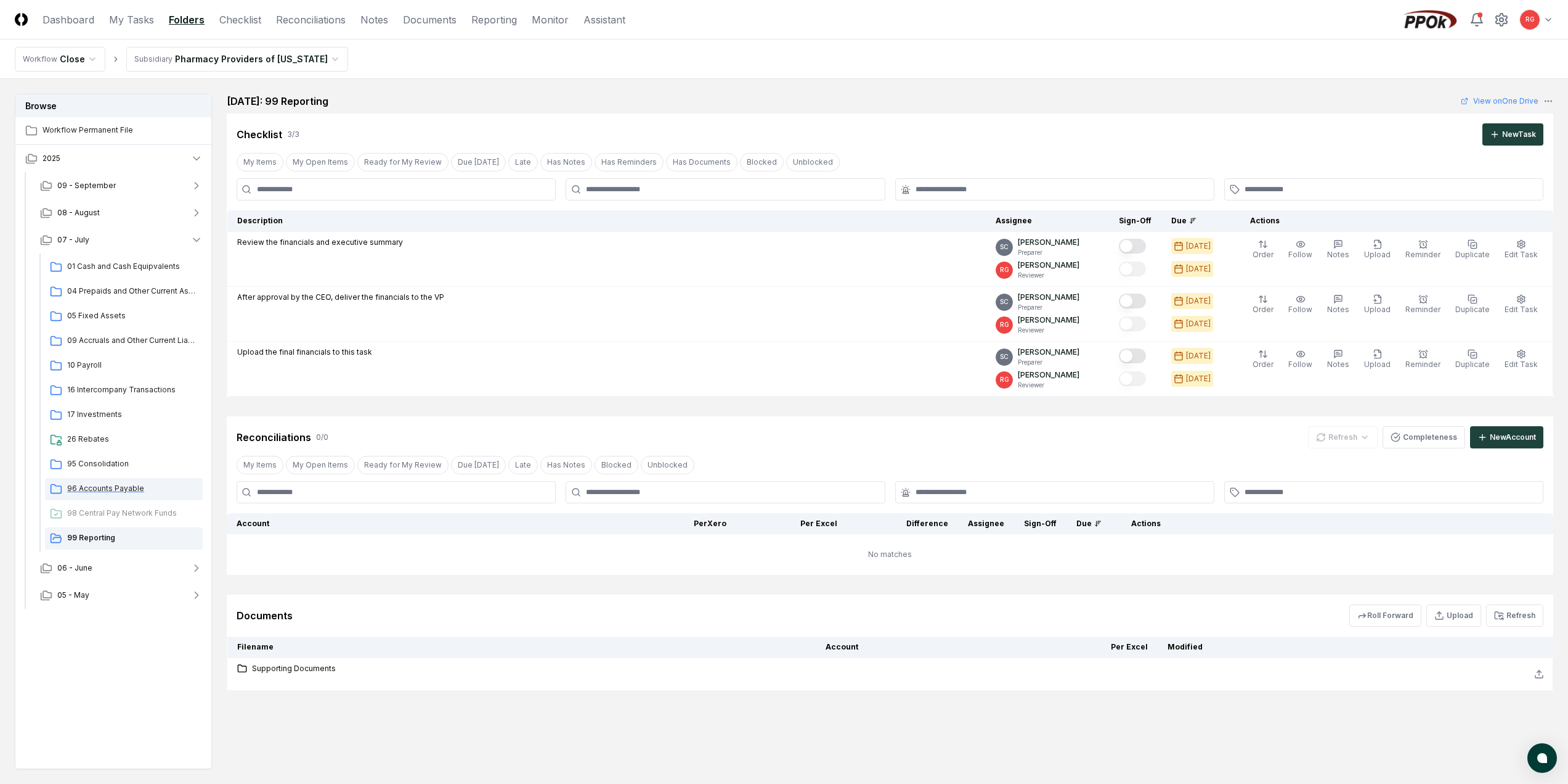
click at [111, 491] on span "96 Accounts Payable" at bounding box center [132, 488] width 131 height 11
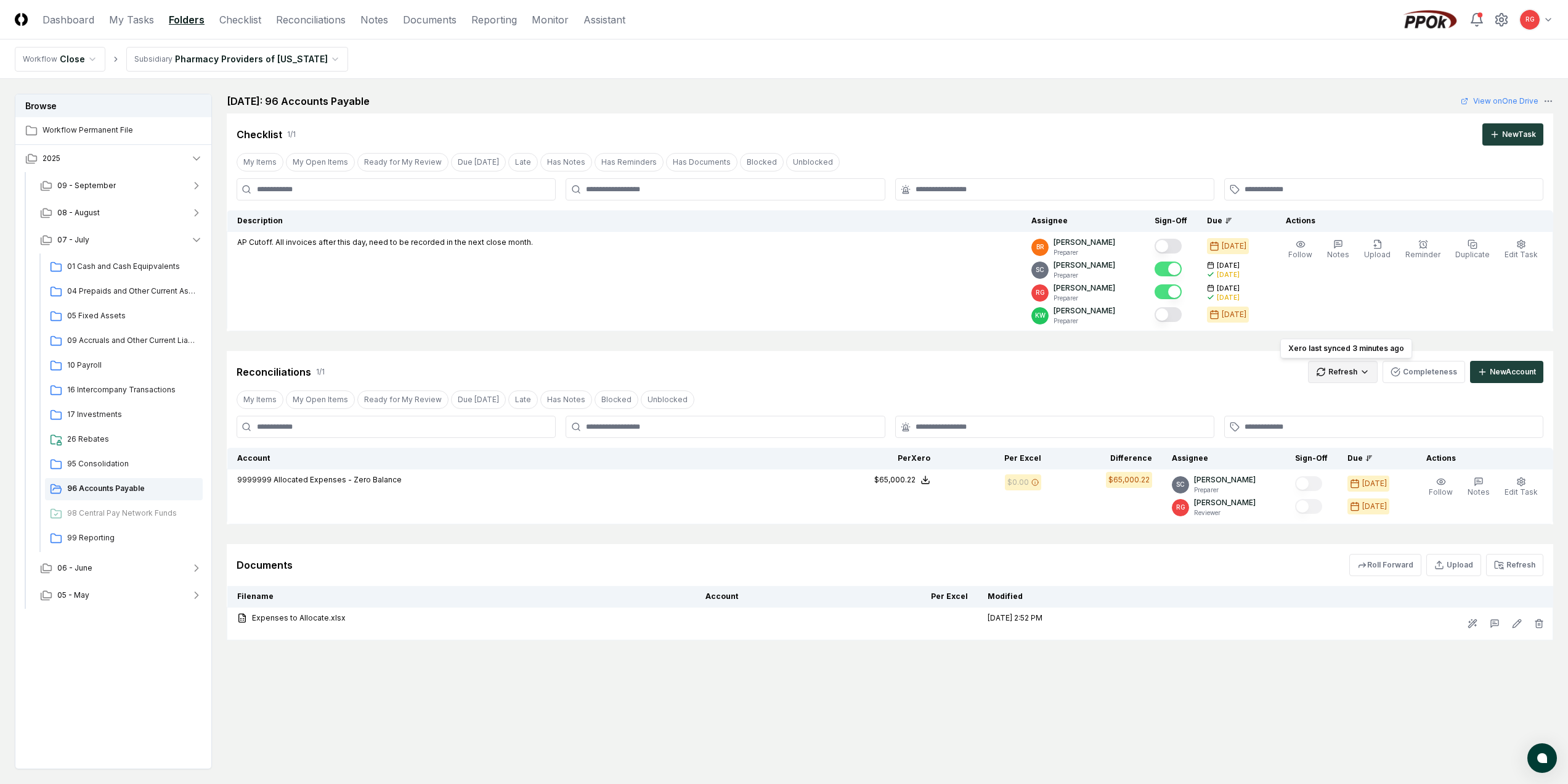
click at [1348, 370] on html "CloseCore Dashboard My Tasks Folders Checklist Reconciliations Notes Documents …" at bounding box center [784, 428] width 1568 height 858
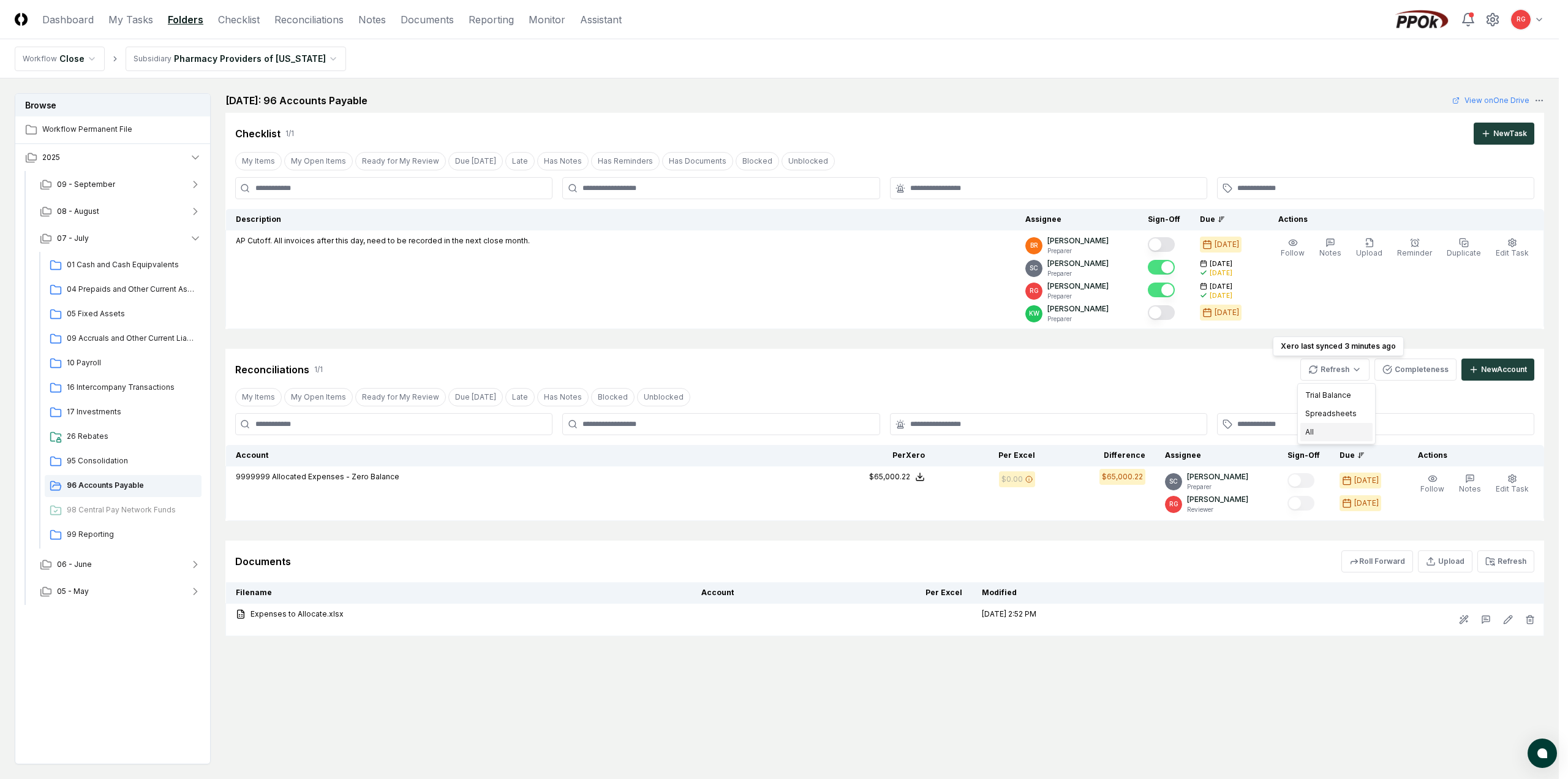
click at [1332, 430] on div "All" at bounding box center [1335, 431] width 72 height 18
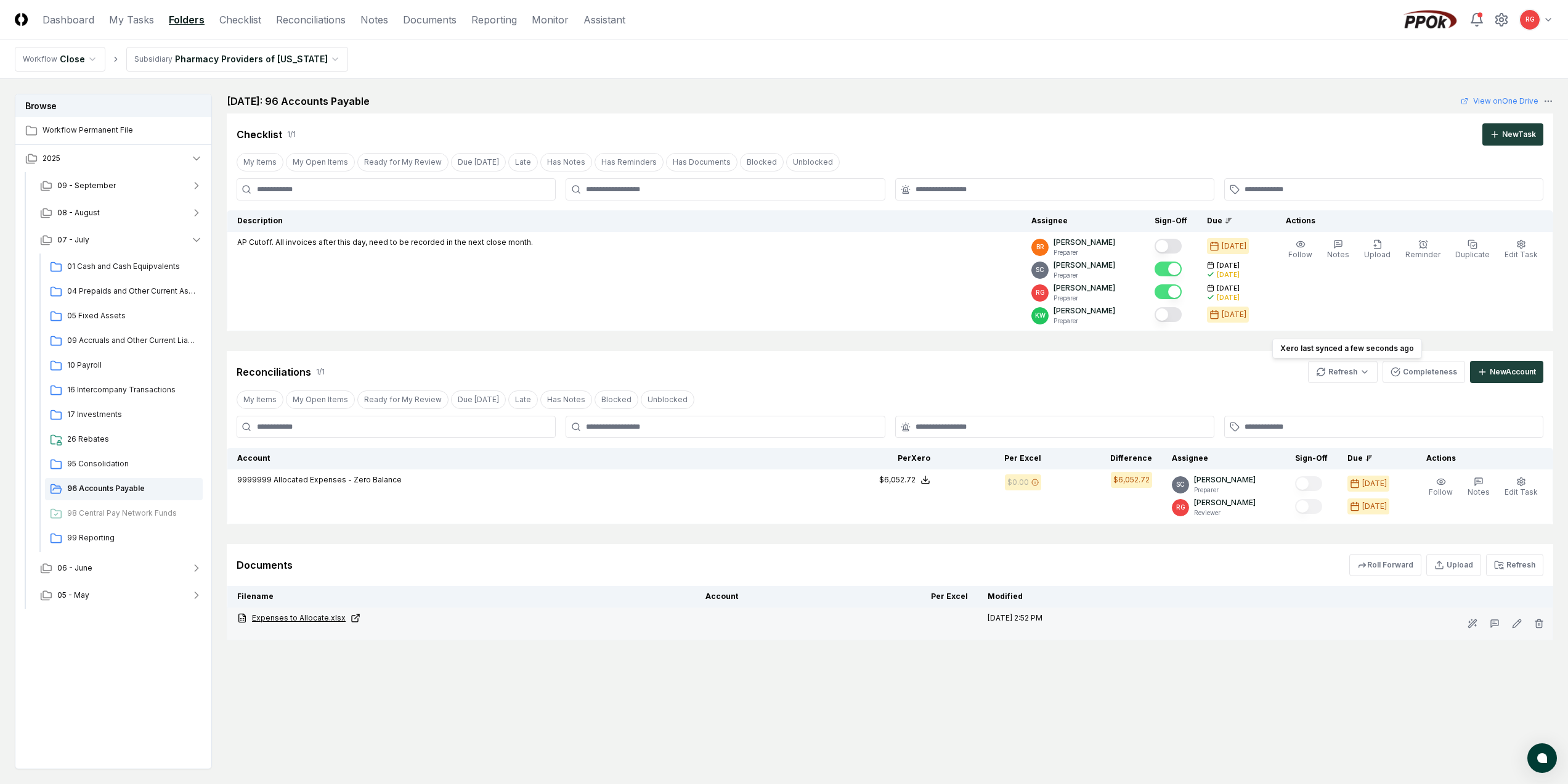
click at [296, 620] on link "Expenses to Allocate.xlsx" at bounding box center [461, 617] width 449 height 11
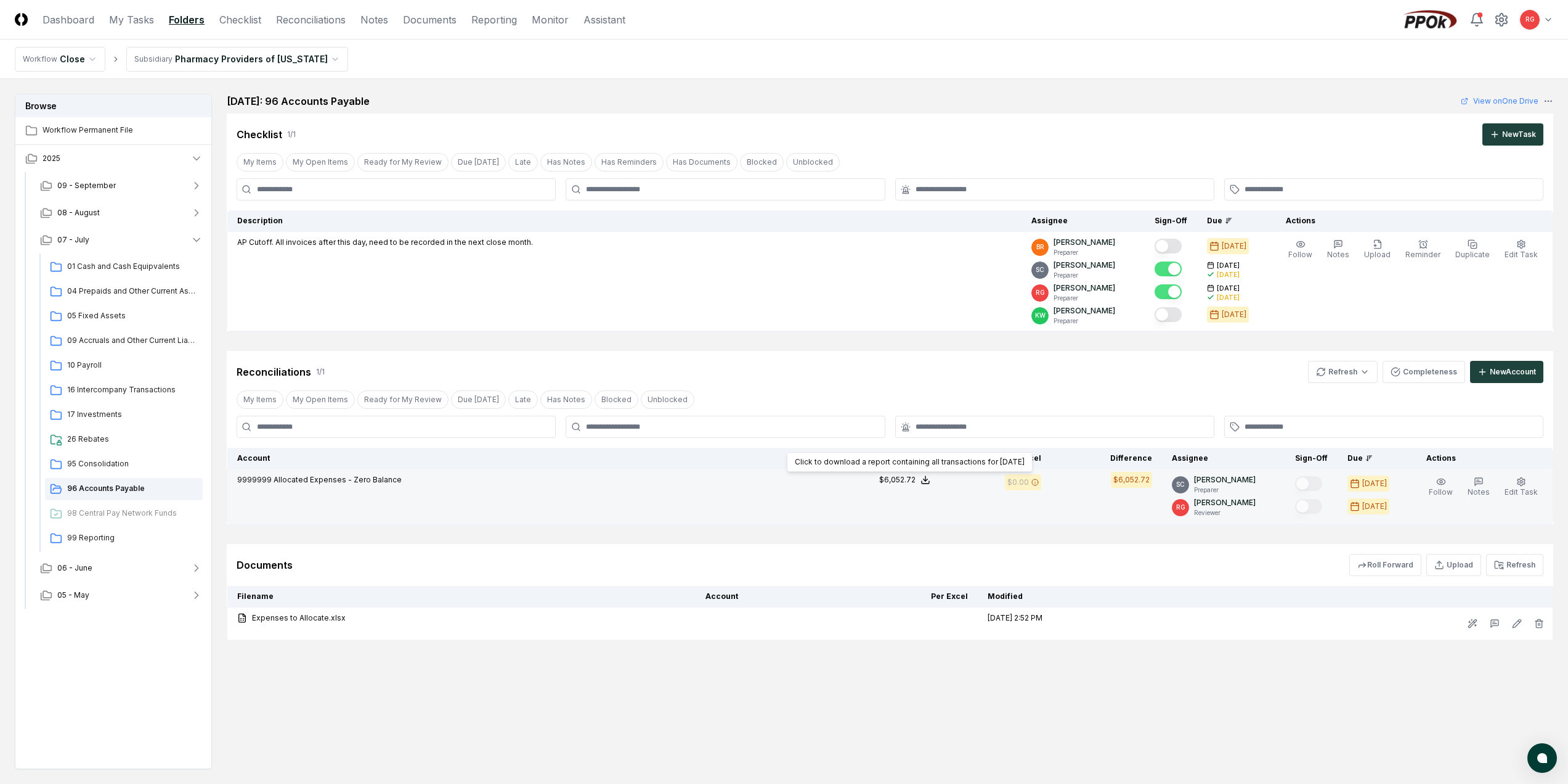
click at [930, 482] on icon at bounding box center [925, 480] width 10 height 10
click at [922, 448] on button "Download .xlsx" at bounding box center [924, 450] width 85 height 22
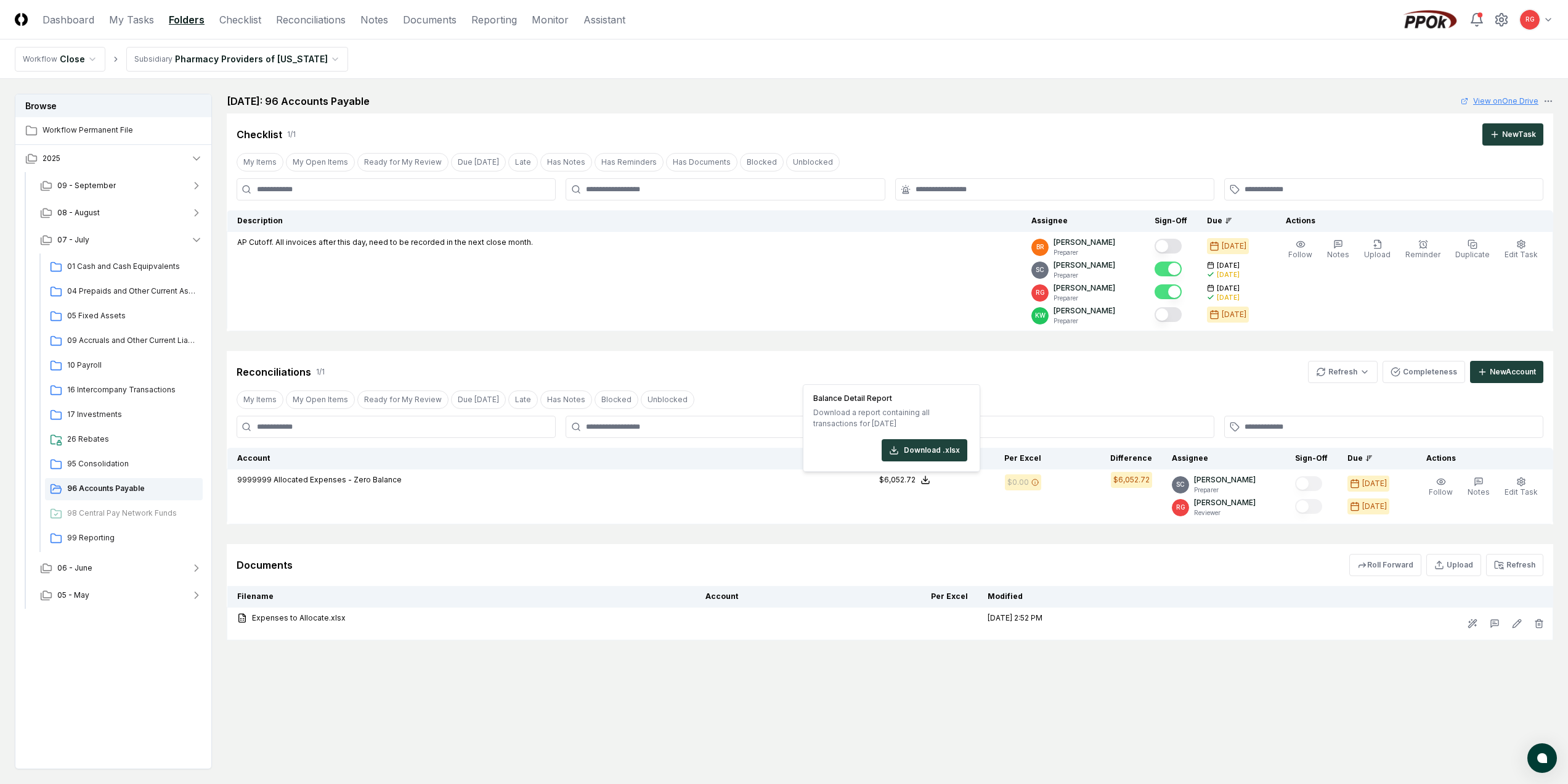
click at [1484, 100] on link "View on One Drive" at bounding box center [1500, 100] width 78 height 11
